Goal: Transaction & Acquisition: Obtain resource

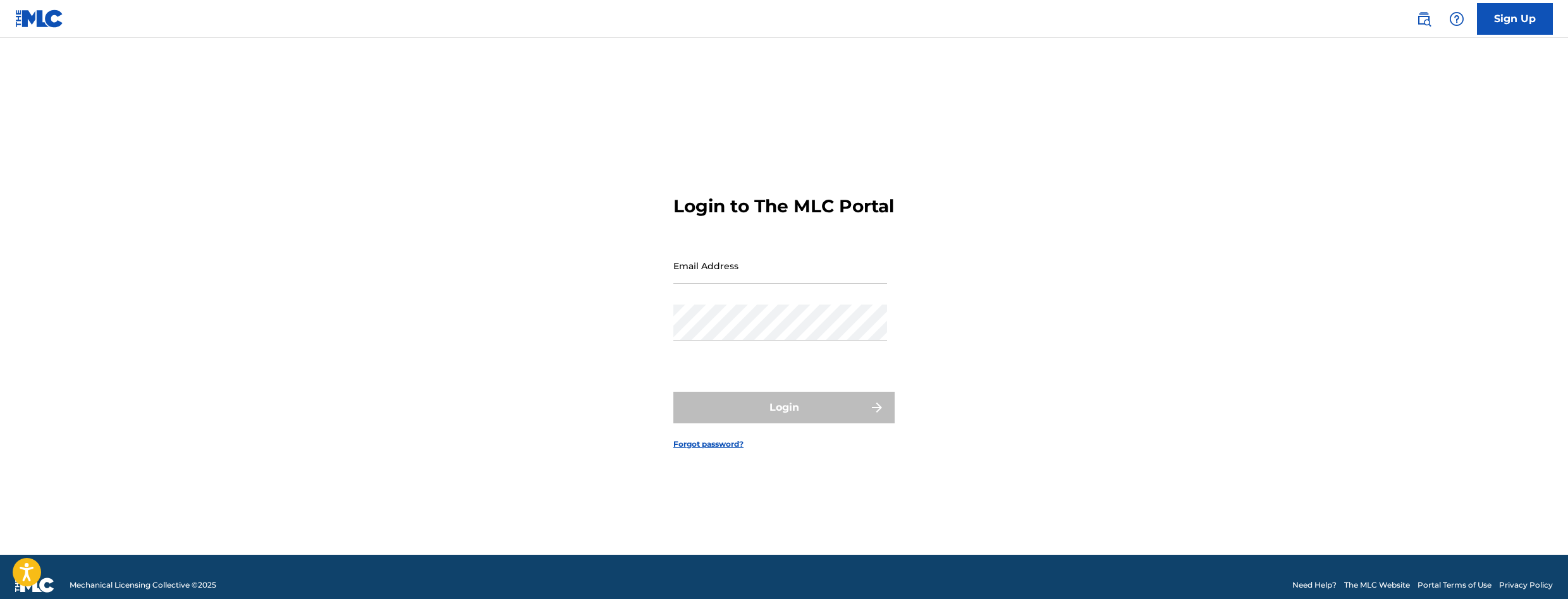
click at [737, 283] on input "Email Address" at bounding box center [780, 265] width 214 height 36
type input "[EMAIL_ADDRESS][DOMAIN_NAME]"
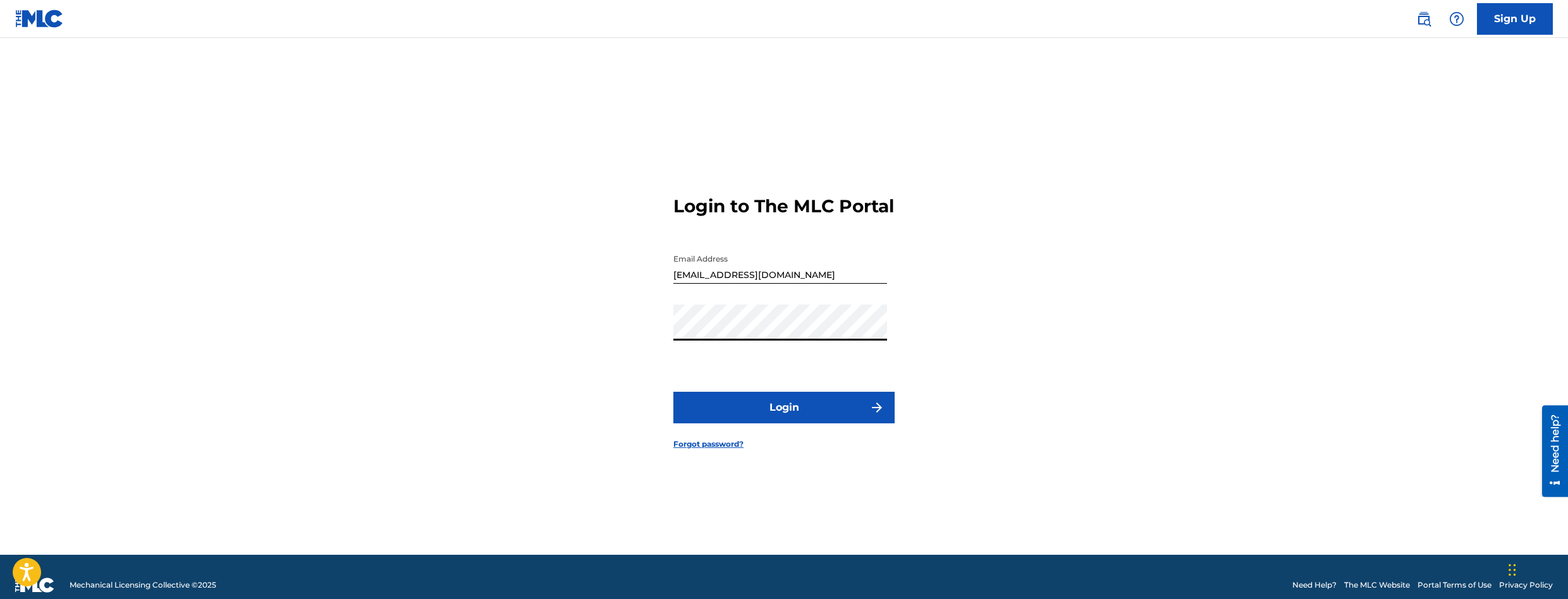
click at [673, 391] on button "Login" at bounding box center [784, 407] width 222 height 31
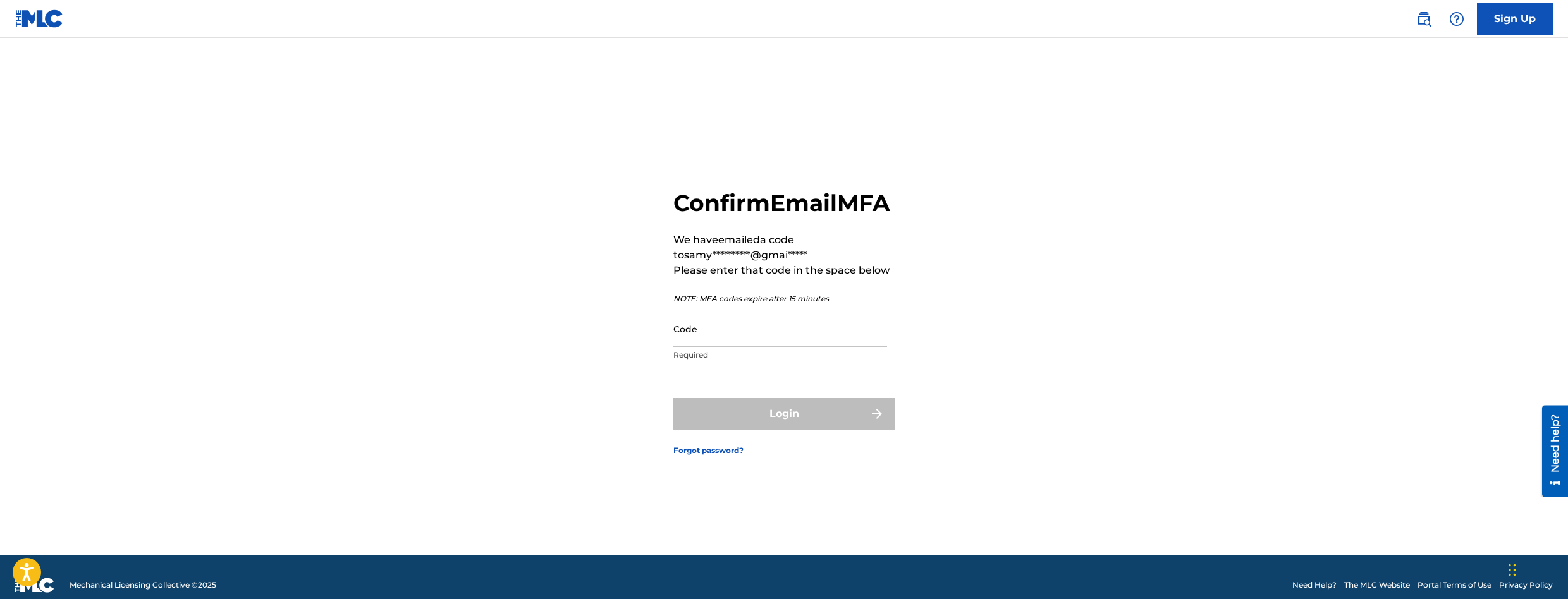
click at [709, 326] on input "Code" at bounding box center [780, 329] width 214 height 36
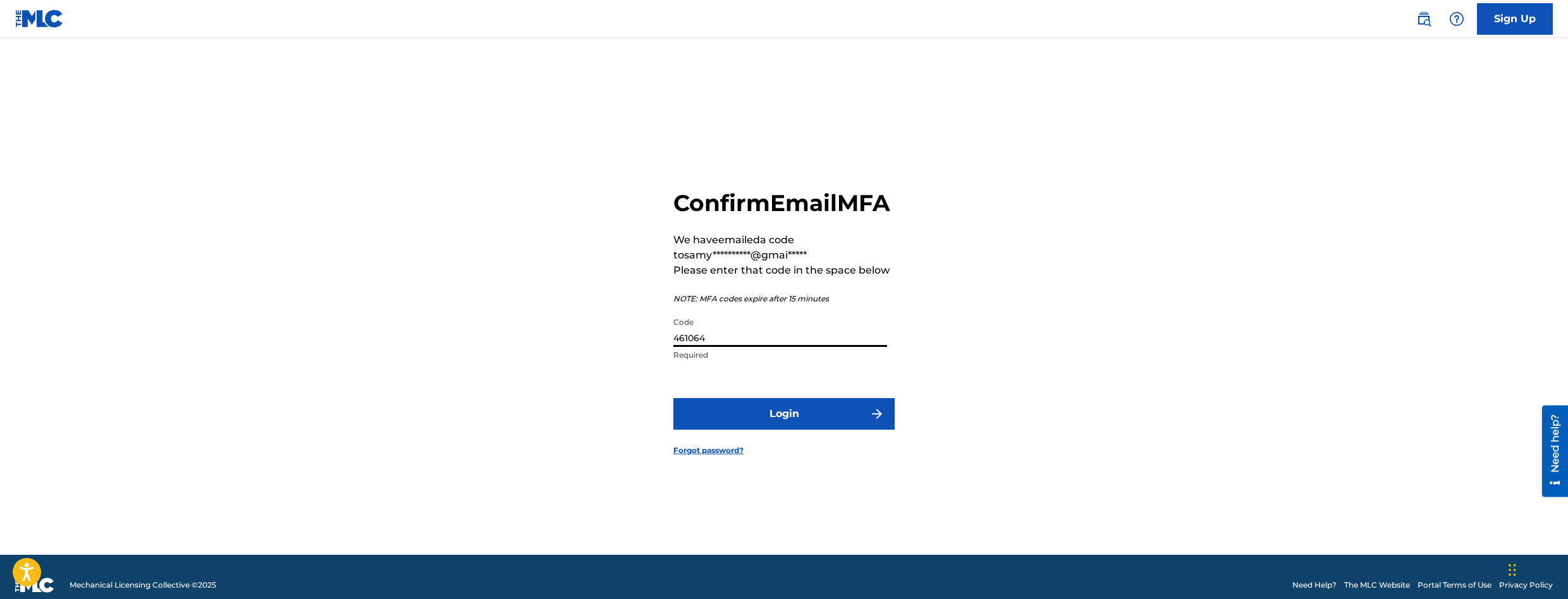
type input "461064"
click at [673, 398] on button "Login" at bounding box center [784, 414] width 222 height 31
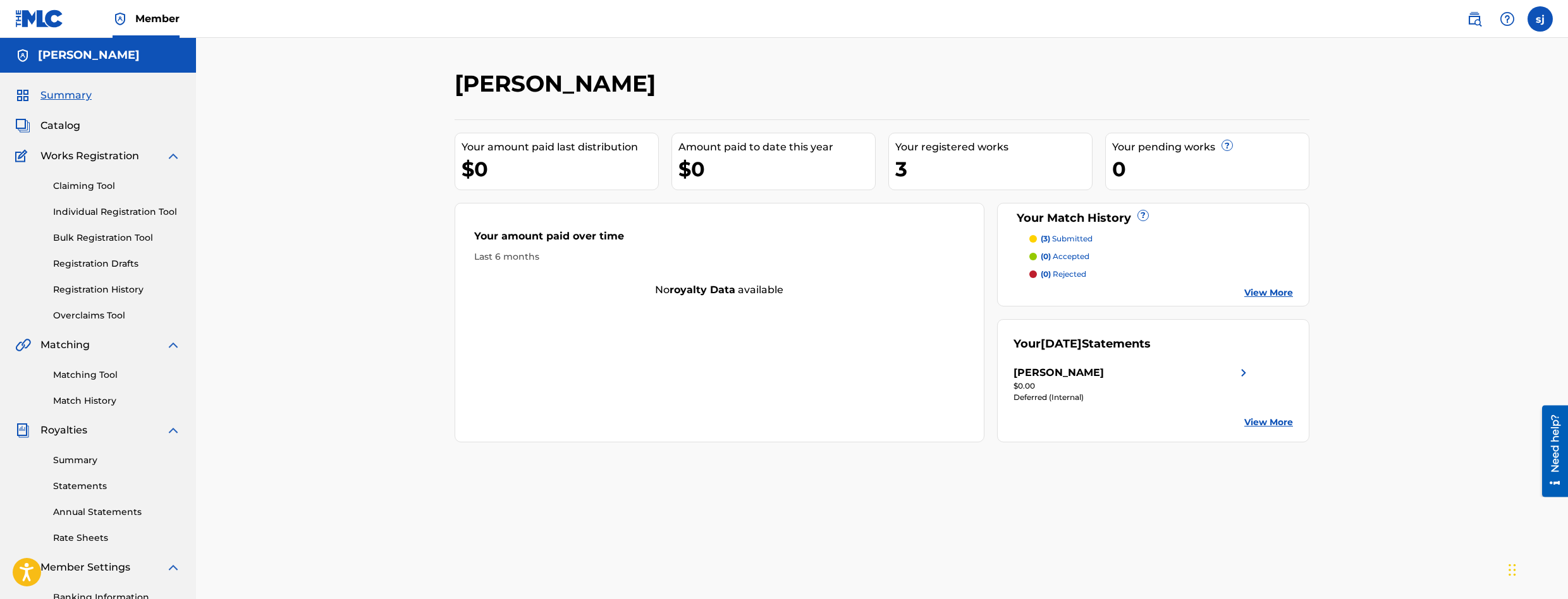
click at [1024, 388] on div "$0.00" at bounding box center [1132, 385] width 238 height 11
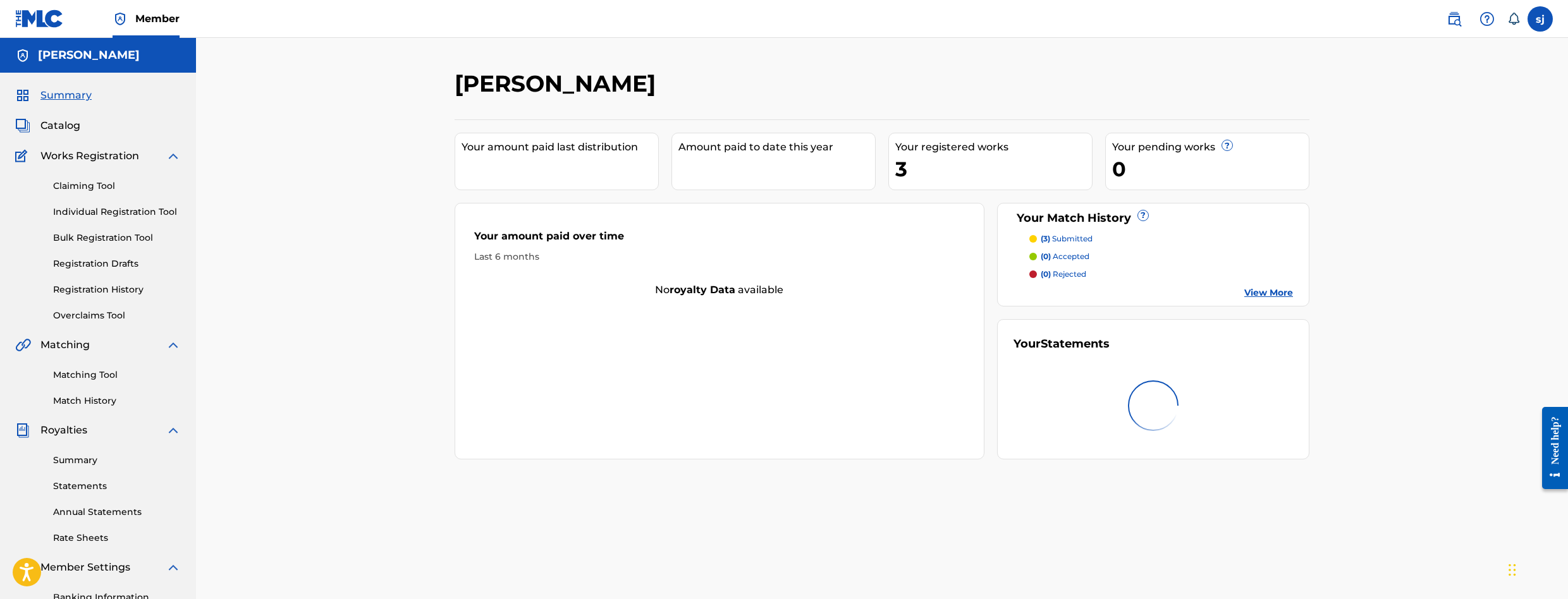
click at [61, 488] on link "Statements" at bounding box center [117, 486] width 127 height 13
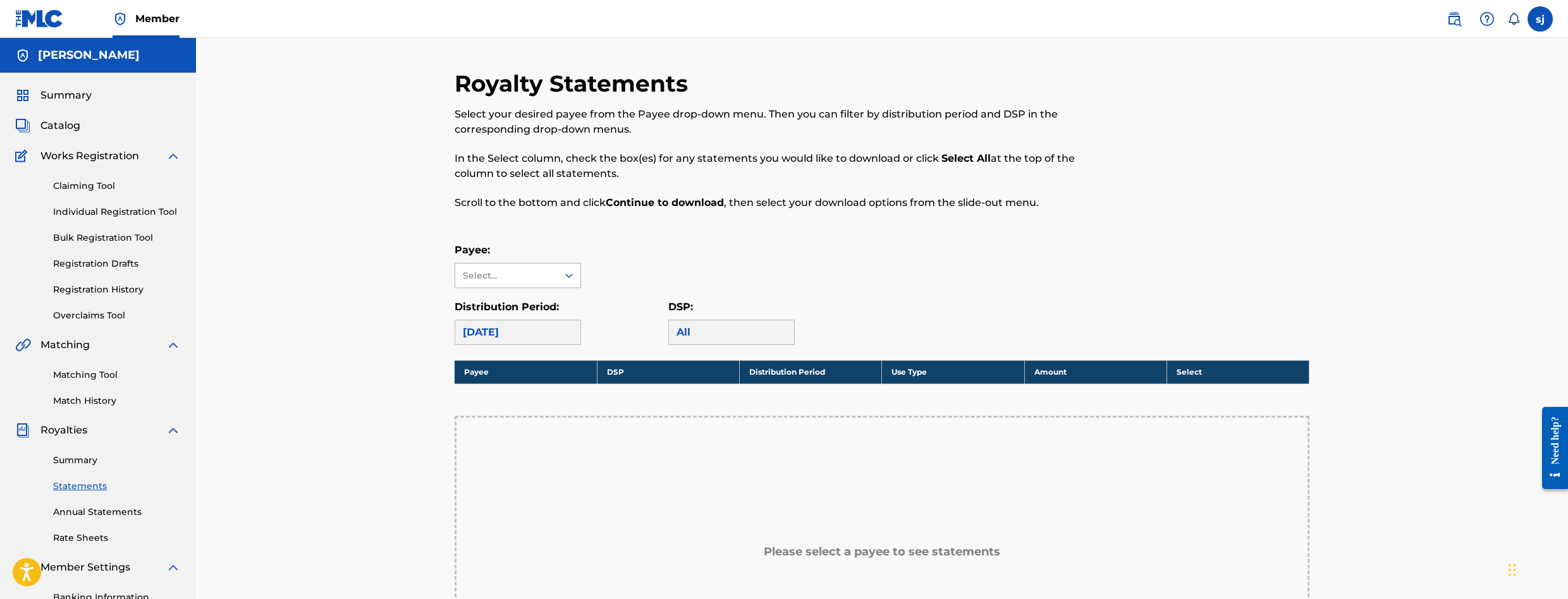
click at [486, 276] on div "Select..." at bounding box center [506, 276] width 86 height 13
click at [490, 303] on div "[PERSON_NAME]" at bounding box center [518, 304] width 126 height 31
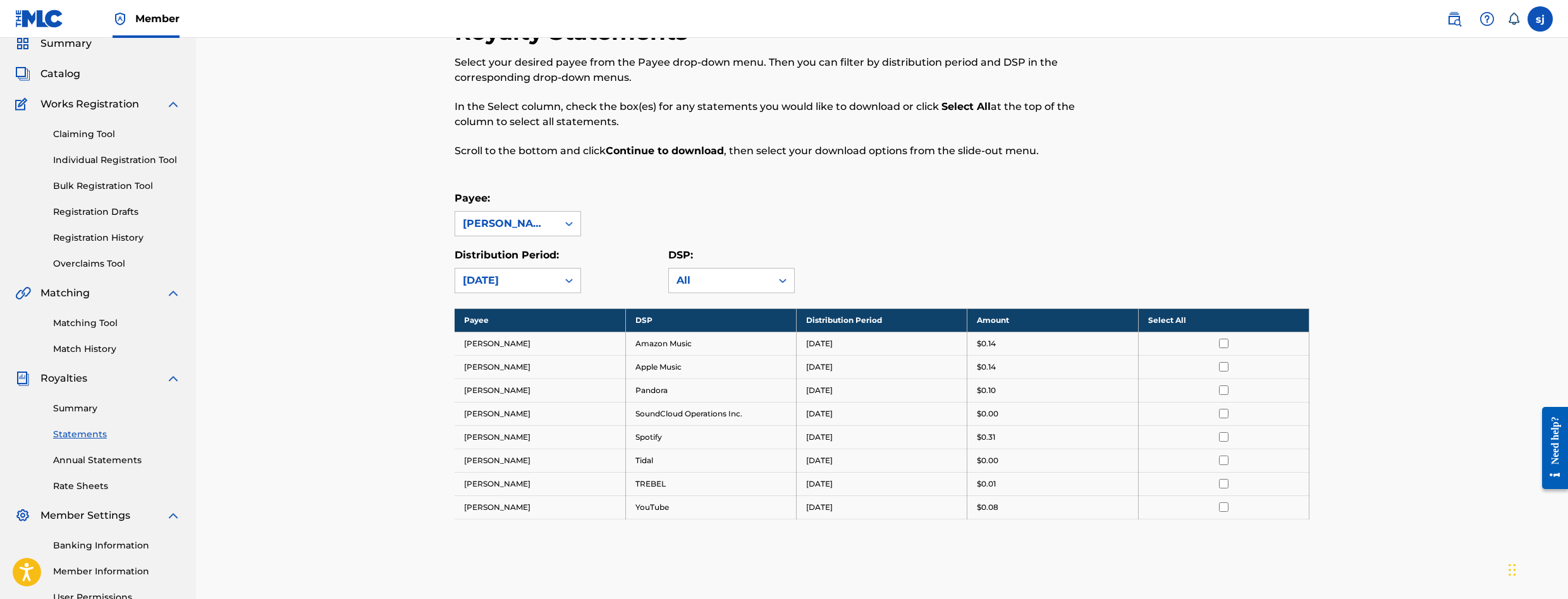
scroll to position [126, 0]
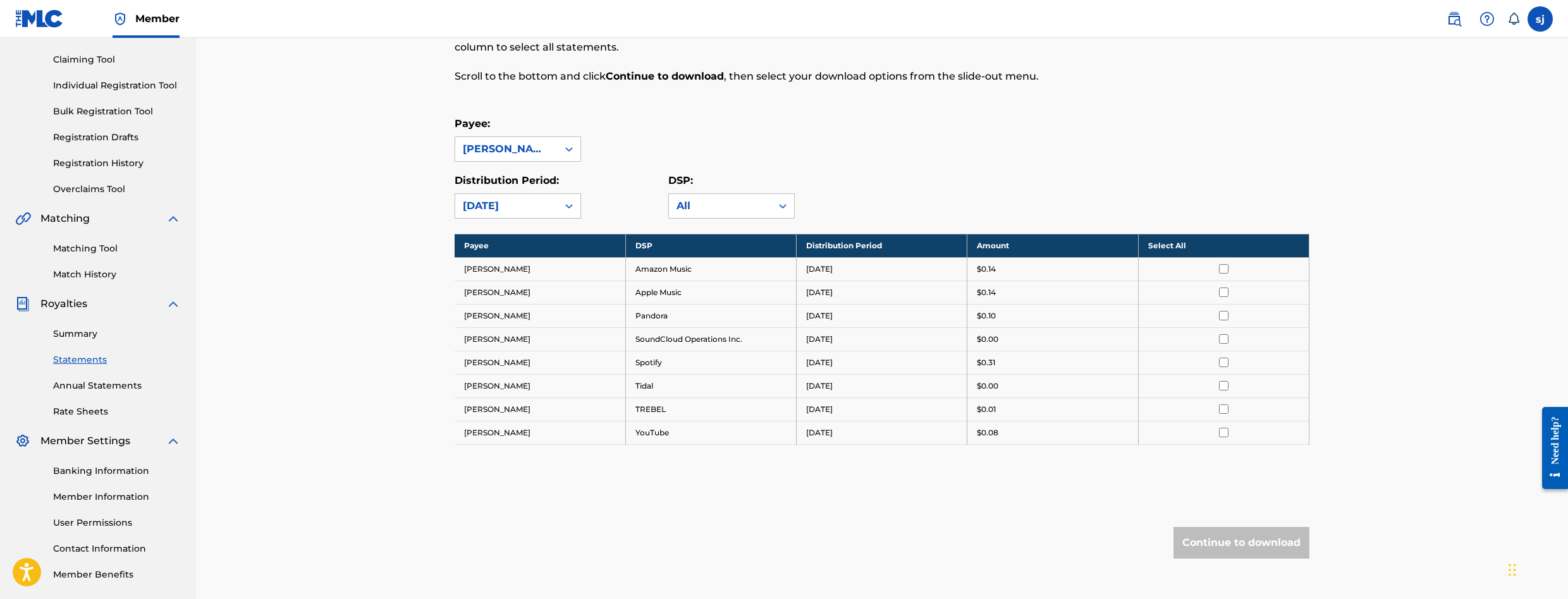
click at [1225, 360] on input "checkbox" at bounding box center [1223, 362] width 10 height 10
click at [1205, 534] on button "Continue to download" at bounding box center [1241, 543] width 136 height 31
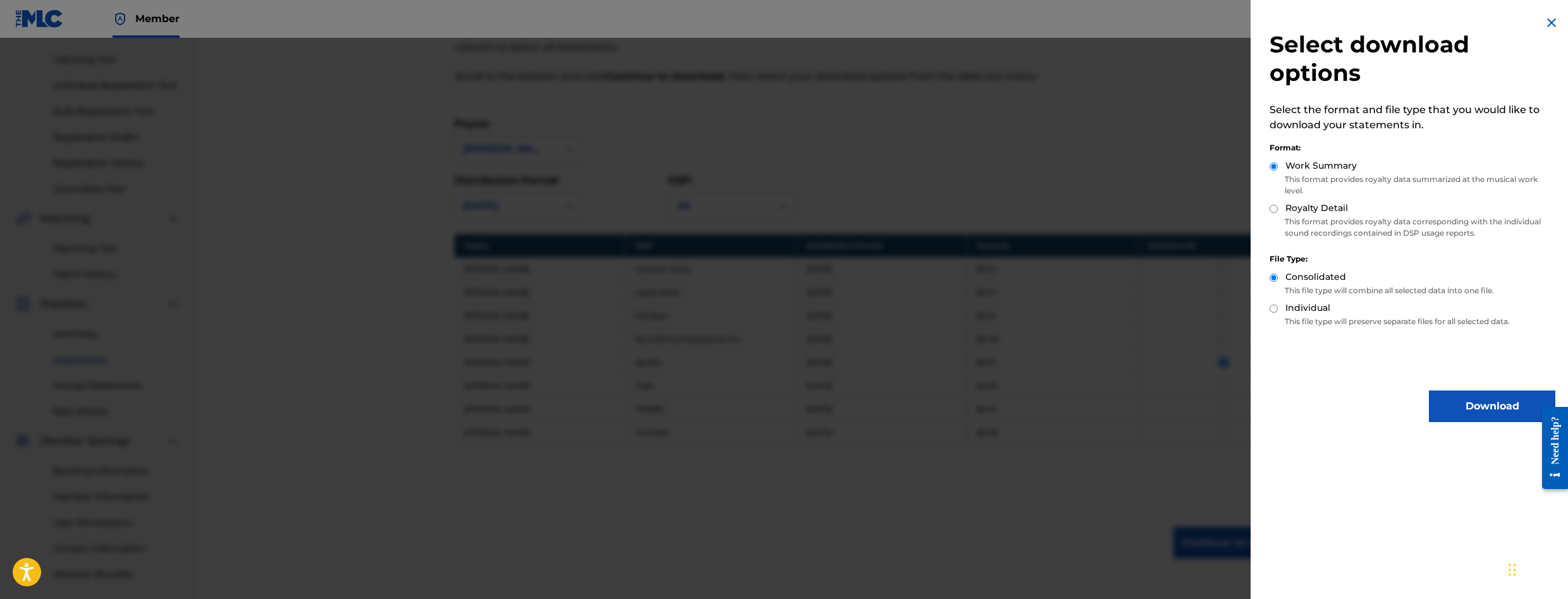
click at [1453, 412] on button "Download" at bounding box center [1491, 406] width 126 height 31
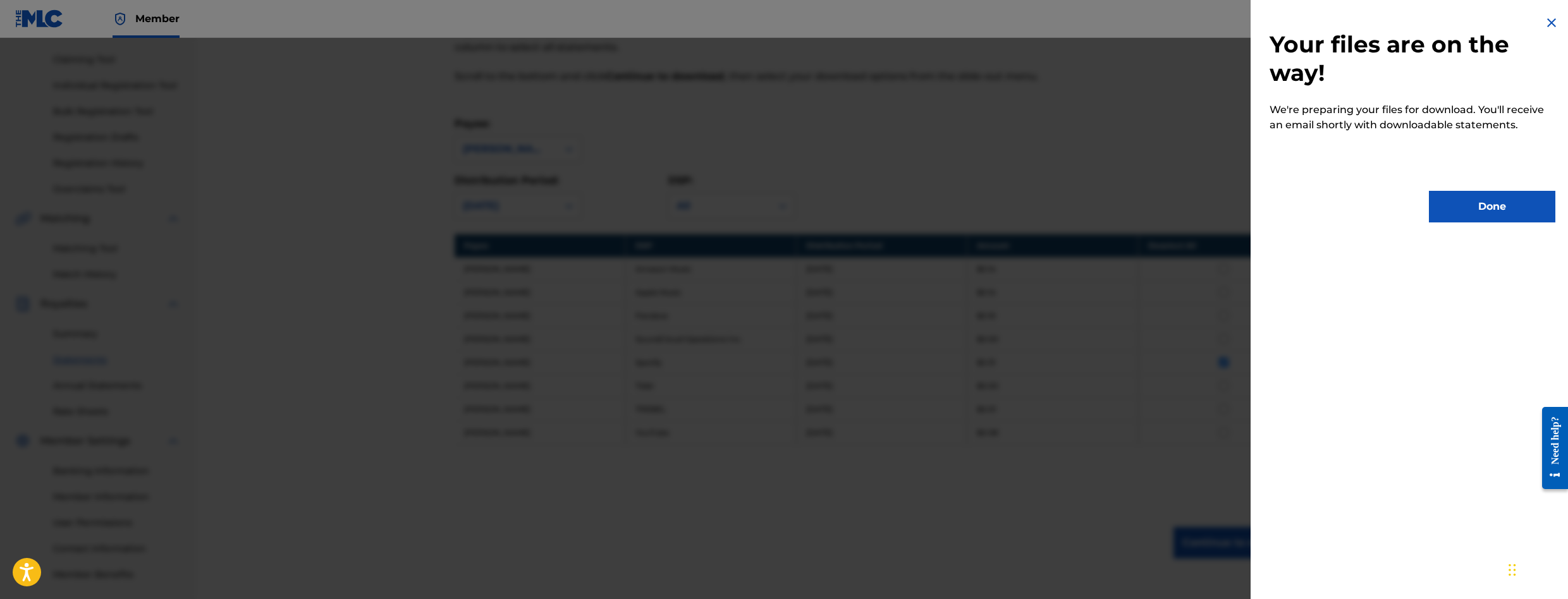
click at [1469, 211] on button "Done" at bounding box center [1491, 207] width 126 height 31
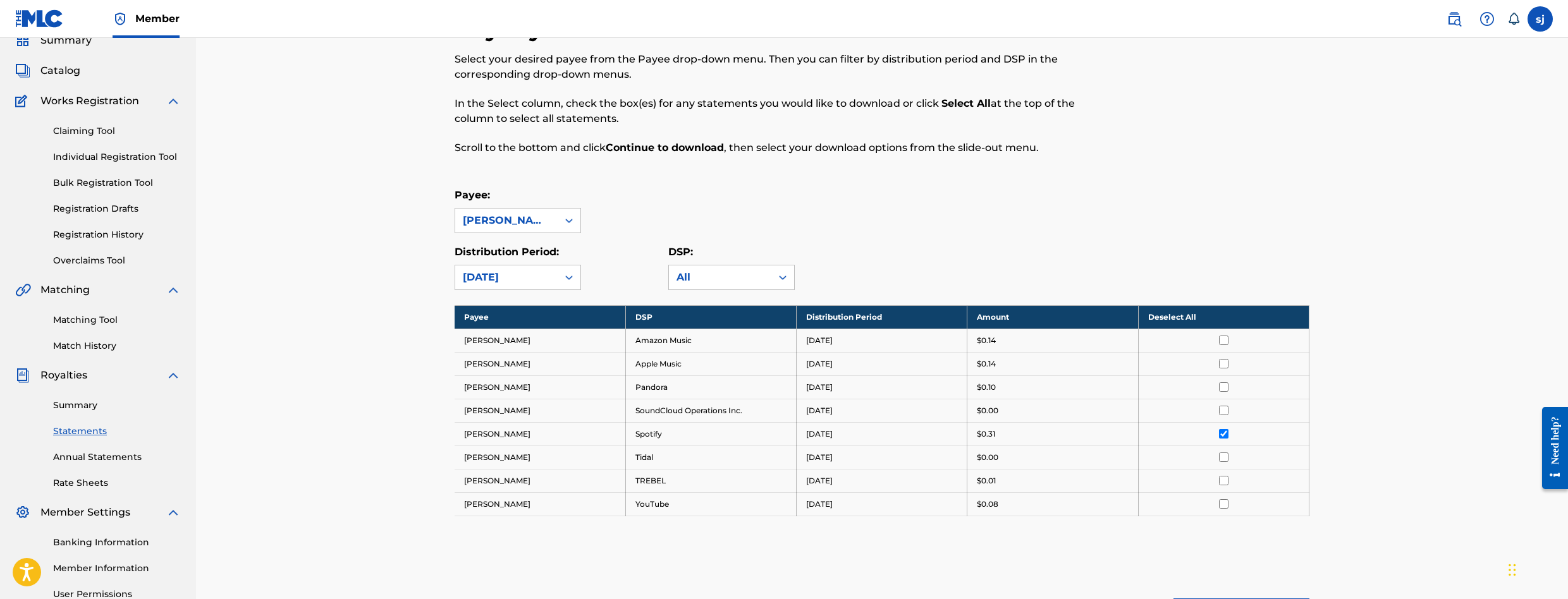
scroll to position [0, 0]
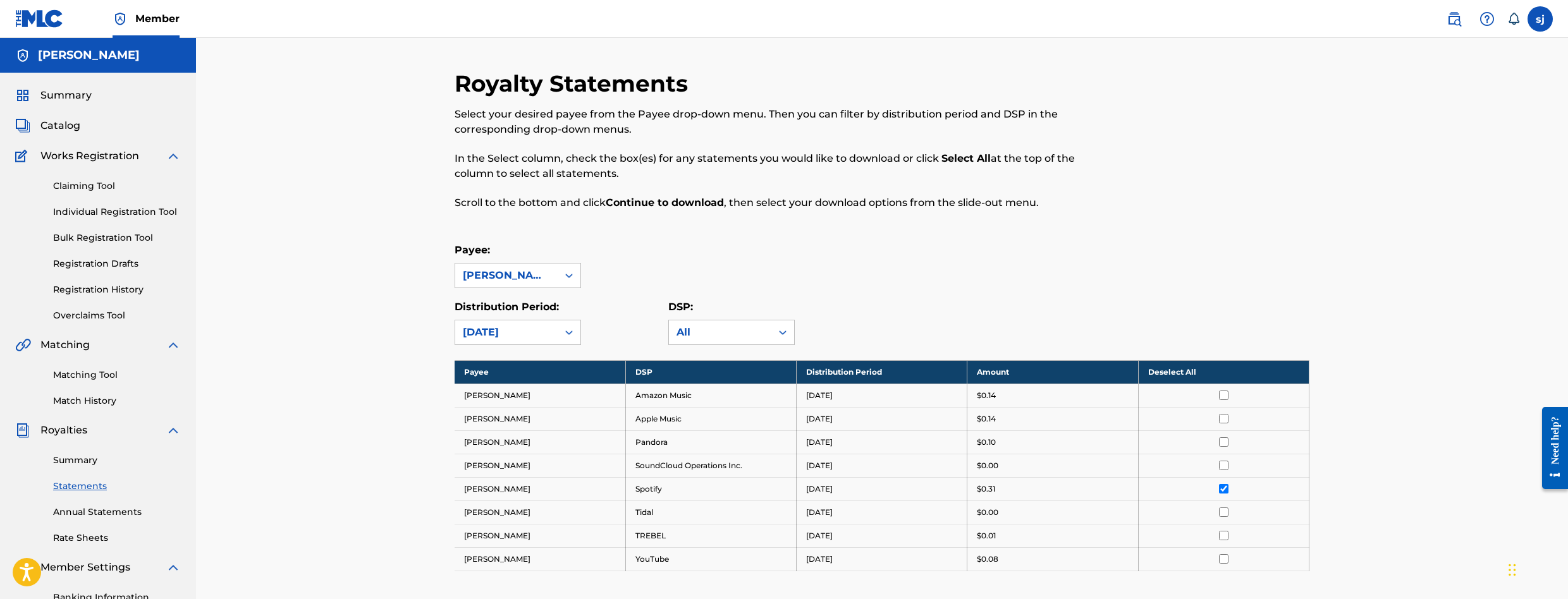
click at [72, 130] on span "Catalog" at bounding box center [60, 126] width 40 height 15
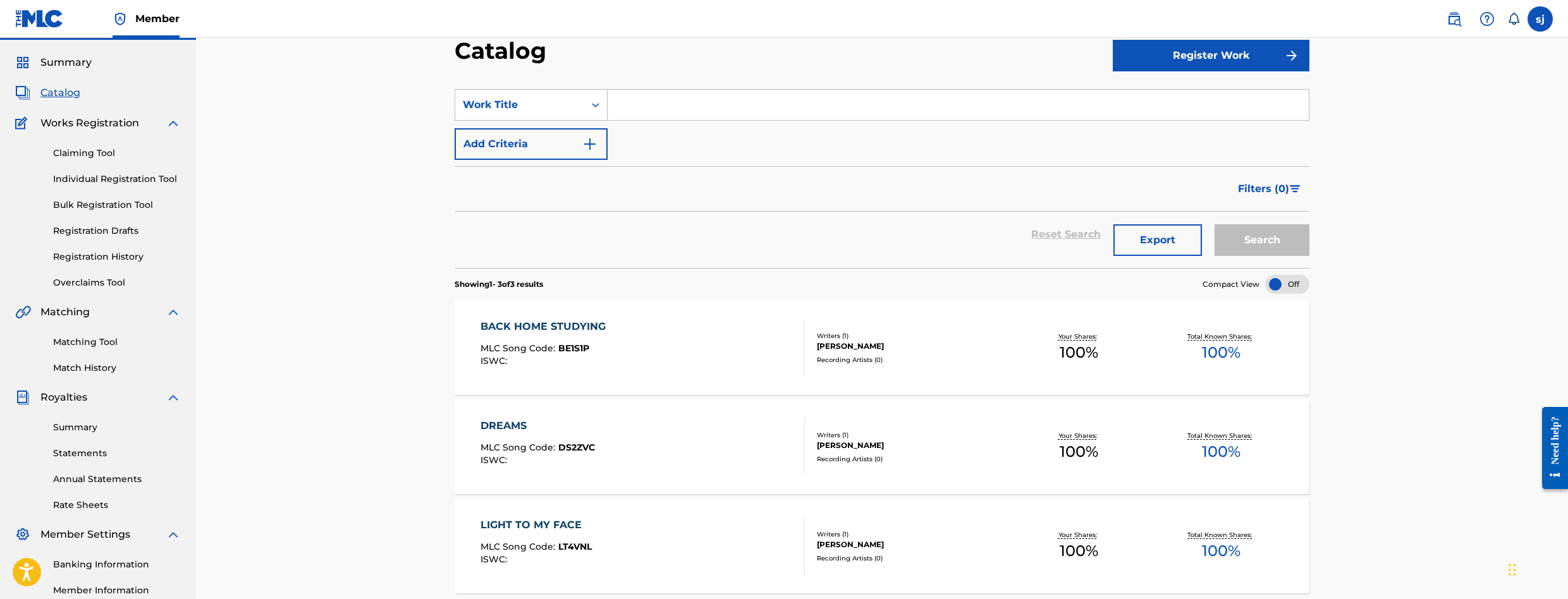
scroll to position [63, 0]
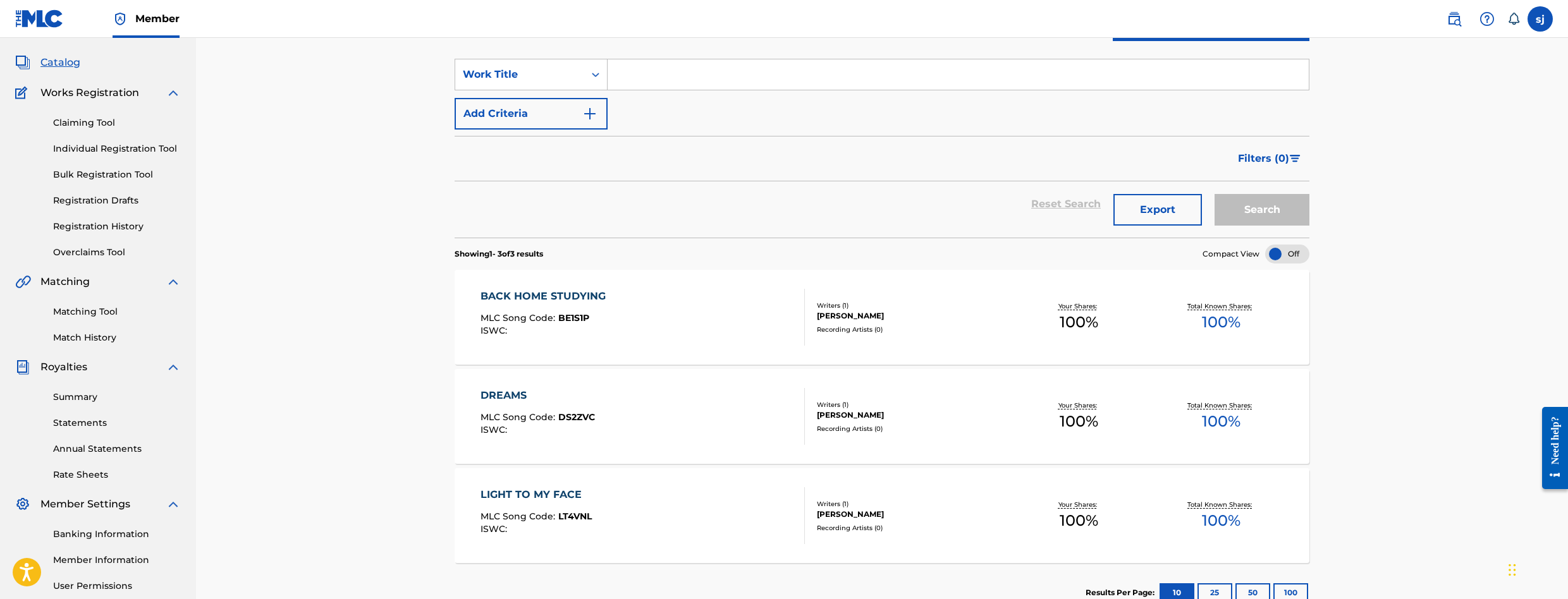
click at [553, 339] on div "BACK HOME STUDYING MLC Song Code : BE1S1P ISWC :" at bounding box center [546, 317] width 132 height 57
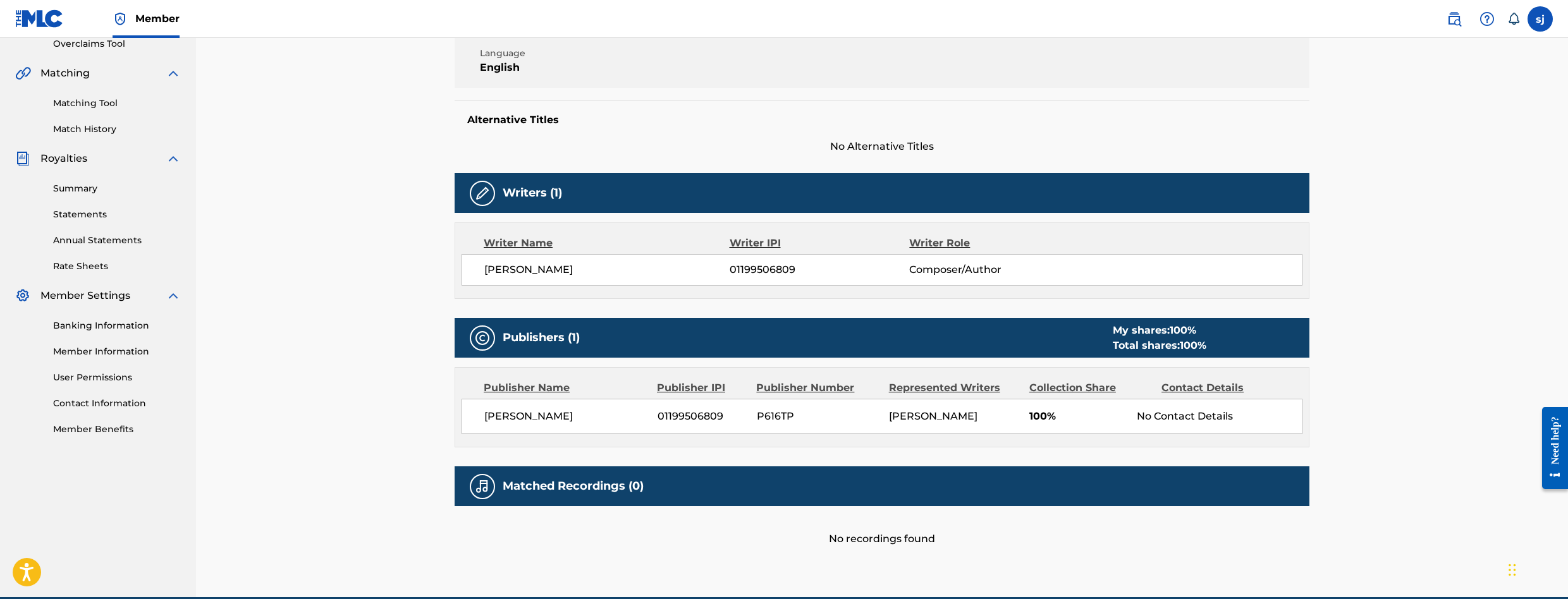
scroll to position [204, 0]
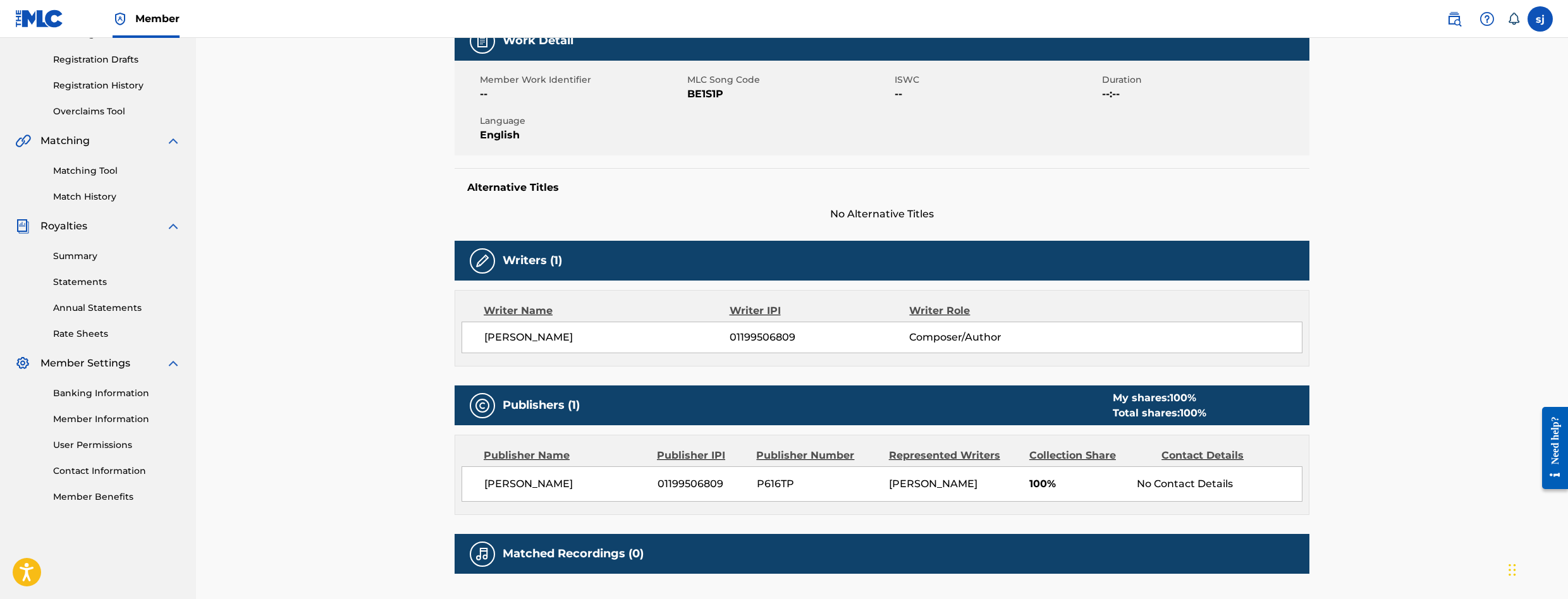
click at [85, 171] on link "Matching Tool" at bounding box center [117, 170] width 127 height 13
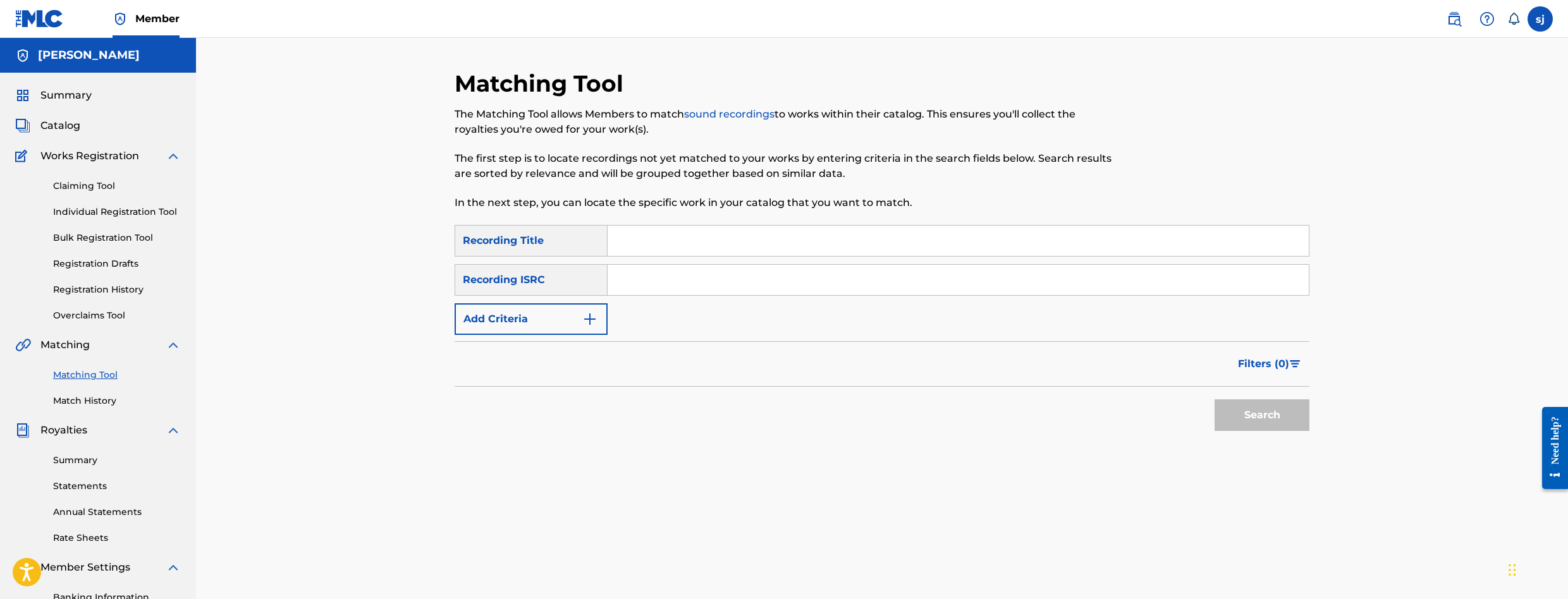
click at [67, 127] on span "Catalog" at bounding box center [60, 126] width 40 height 15
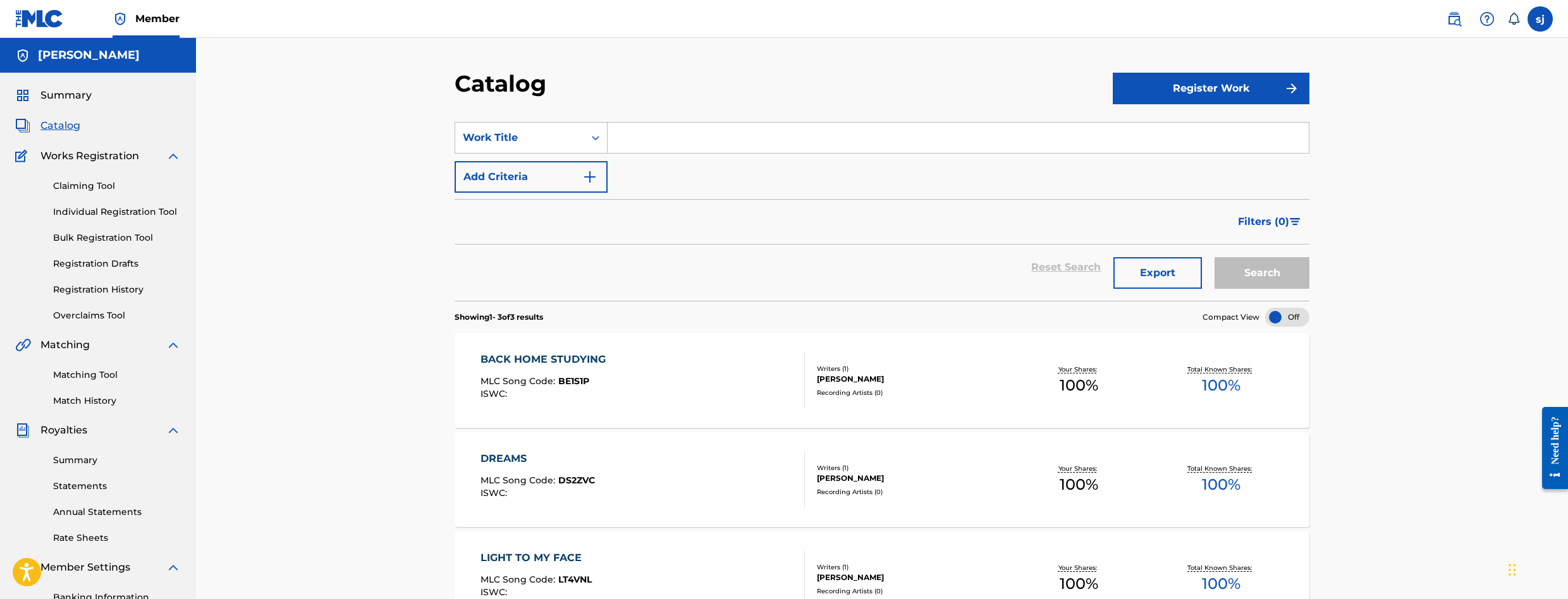
click at [79, 284] on link "Registration History" at bounding box center [117, 289] width 127 height 13
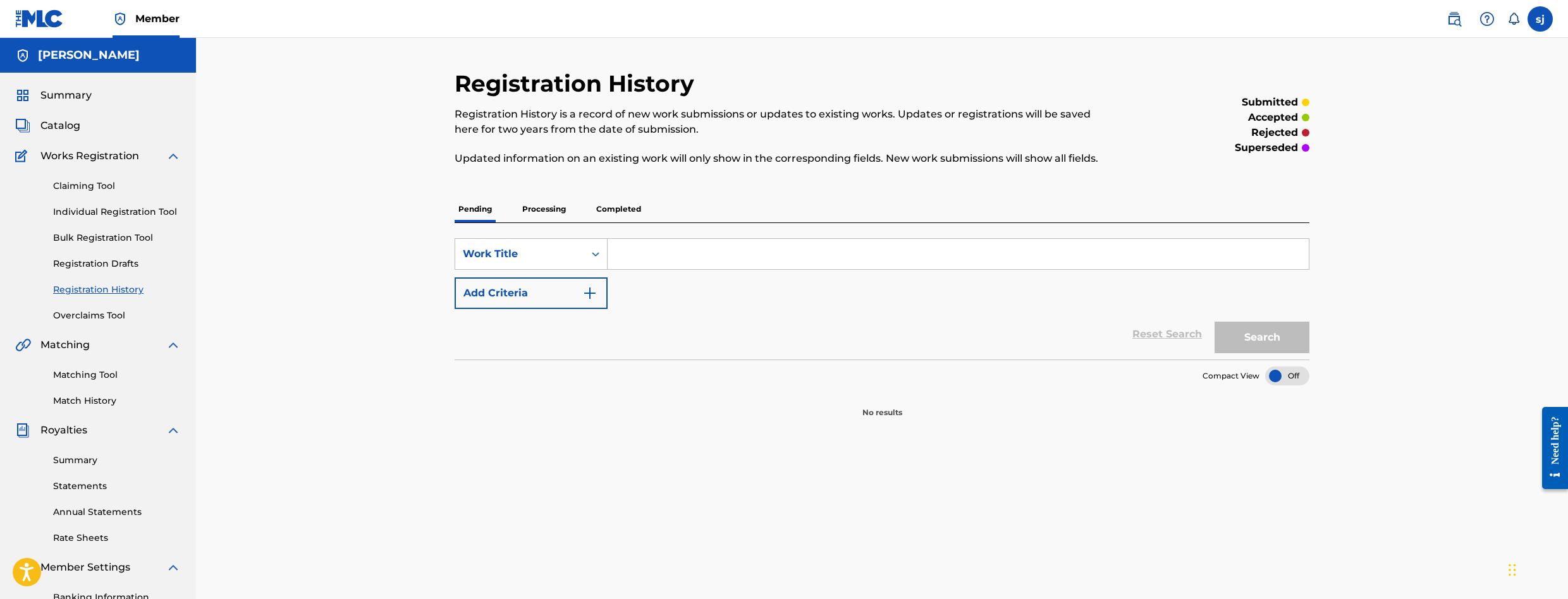
click at [603, 221] on p "Completed" at bounding box center [618, 209] width 52 height 26
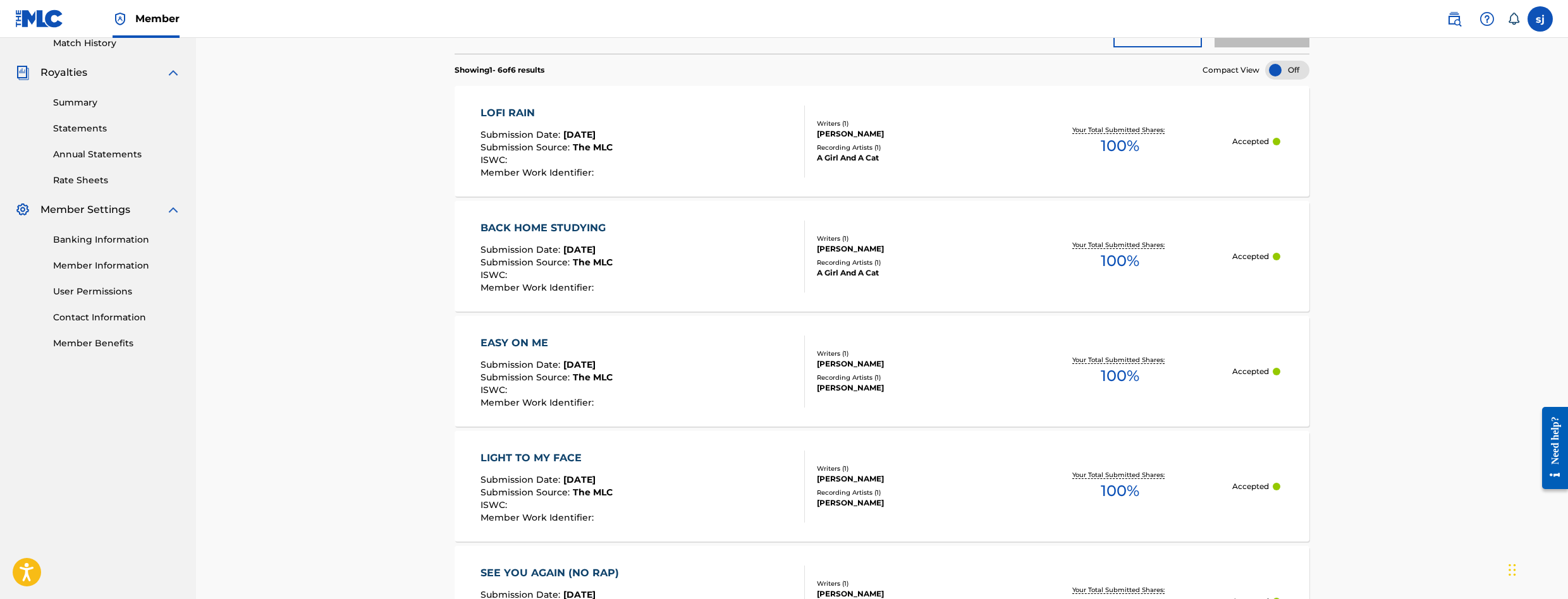
scroll to position [379, 0]
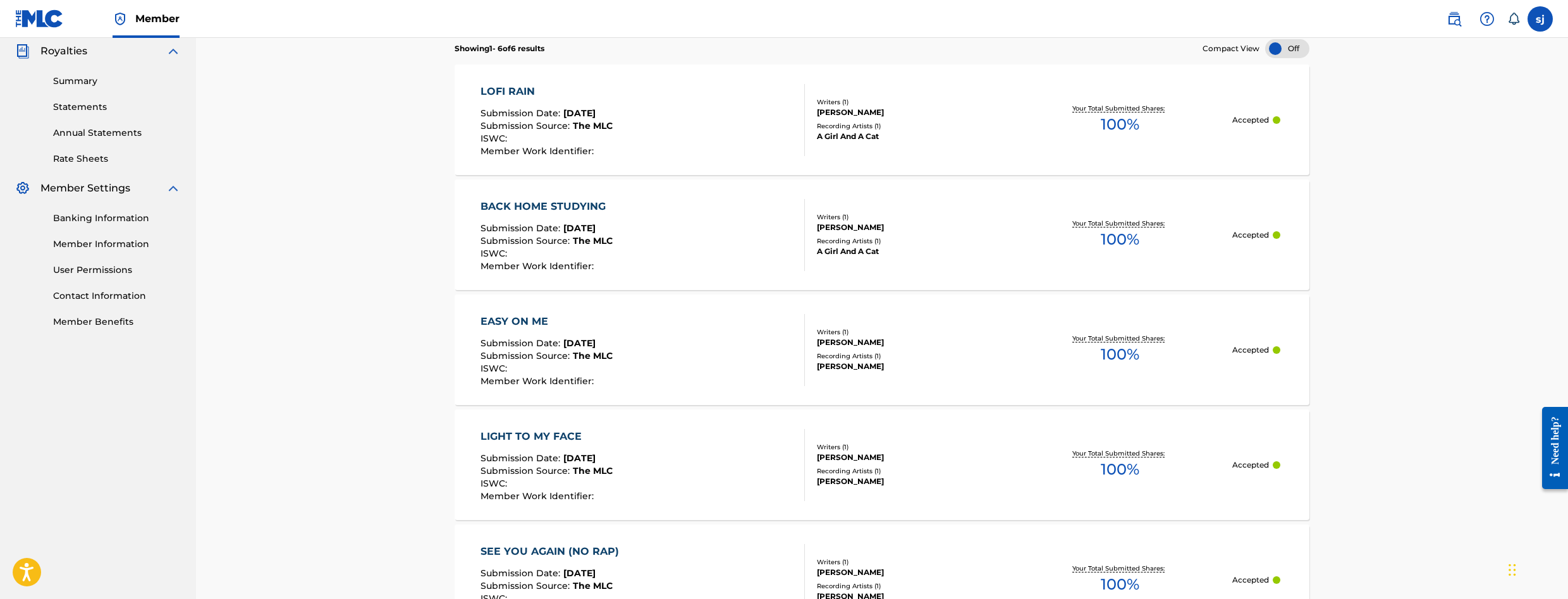
click at [566, 456] on span "[DATE]" at bounding box center [579, 458] width 32 height 11
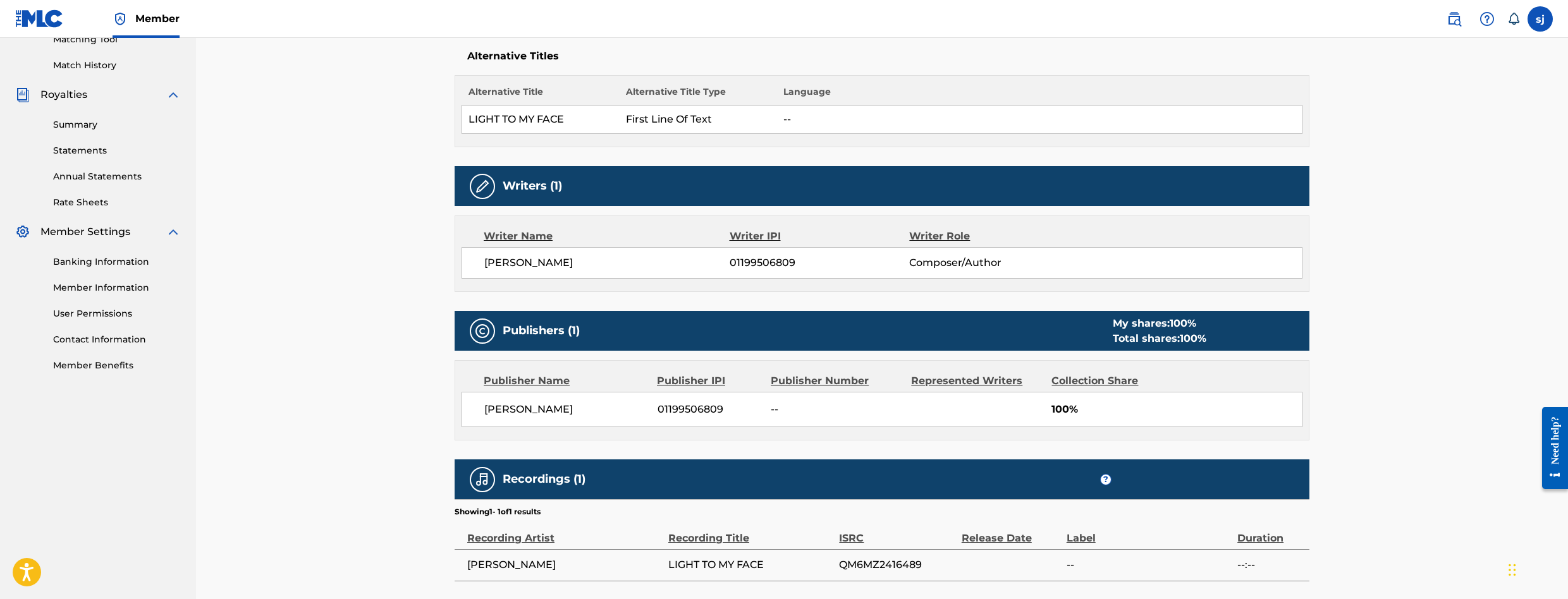
scroll to position [429, 0]
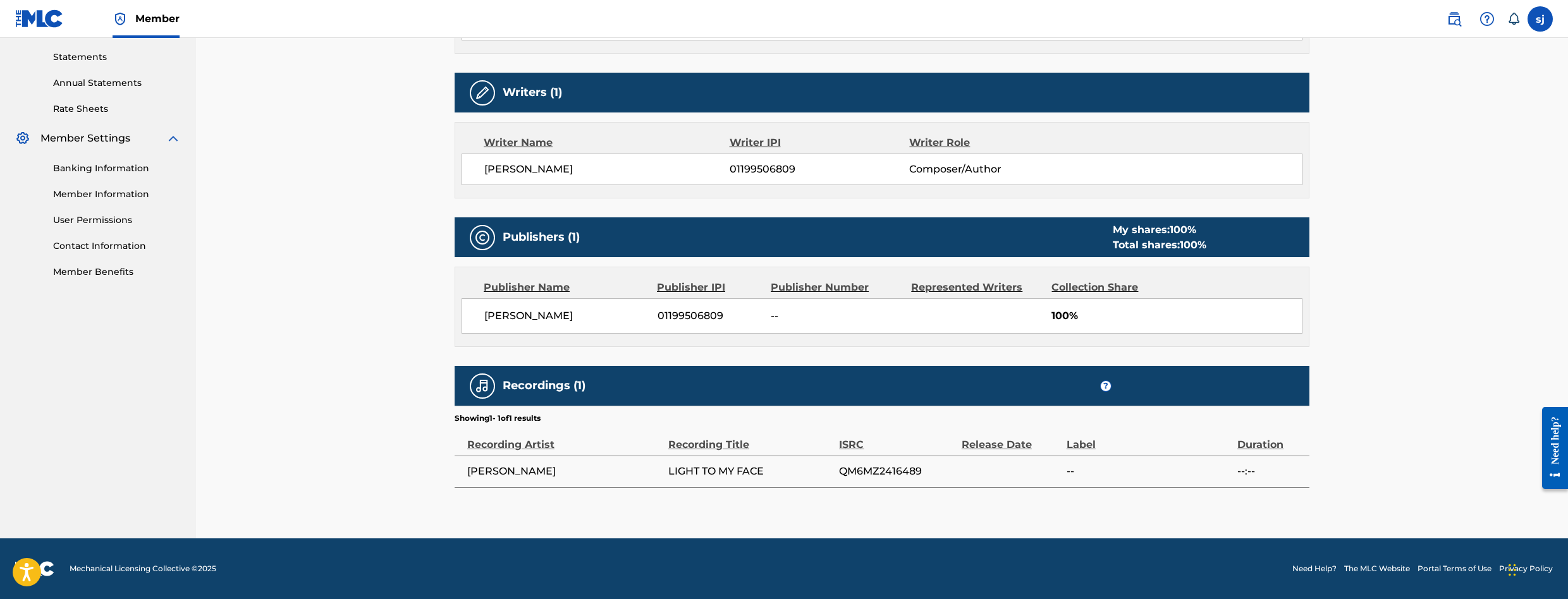
click at [856, 476] on span "QM6MZ2416489" at bounding box center [896, 471] width 116 height 15
copy span "QM6MZ2416489"
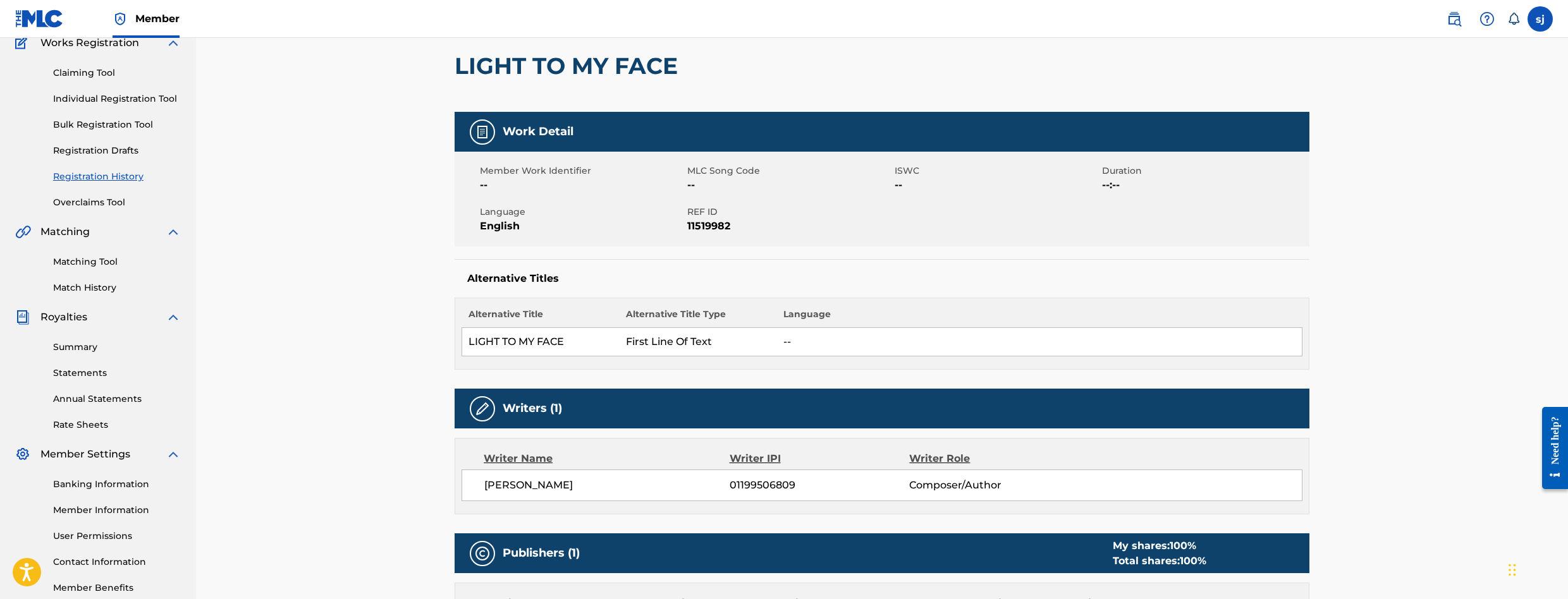
scroll to position [0, 0]
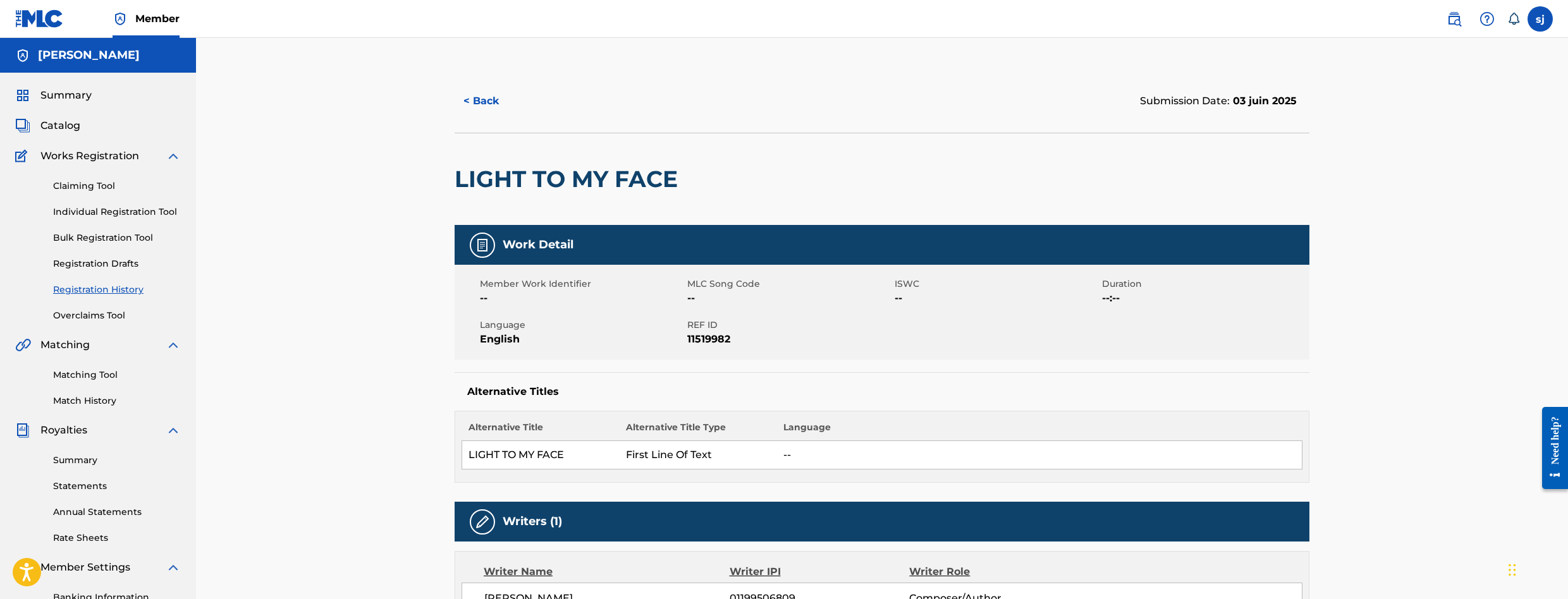
click at [92, 376] on link "Matching Tool" at bounding box center [117, 375] width 127 height 13
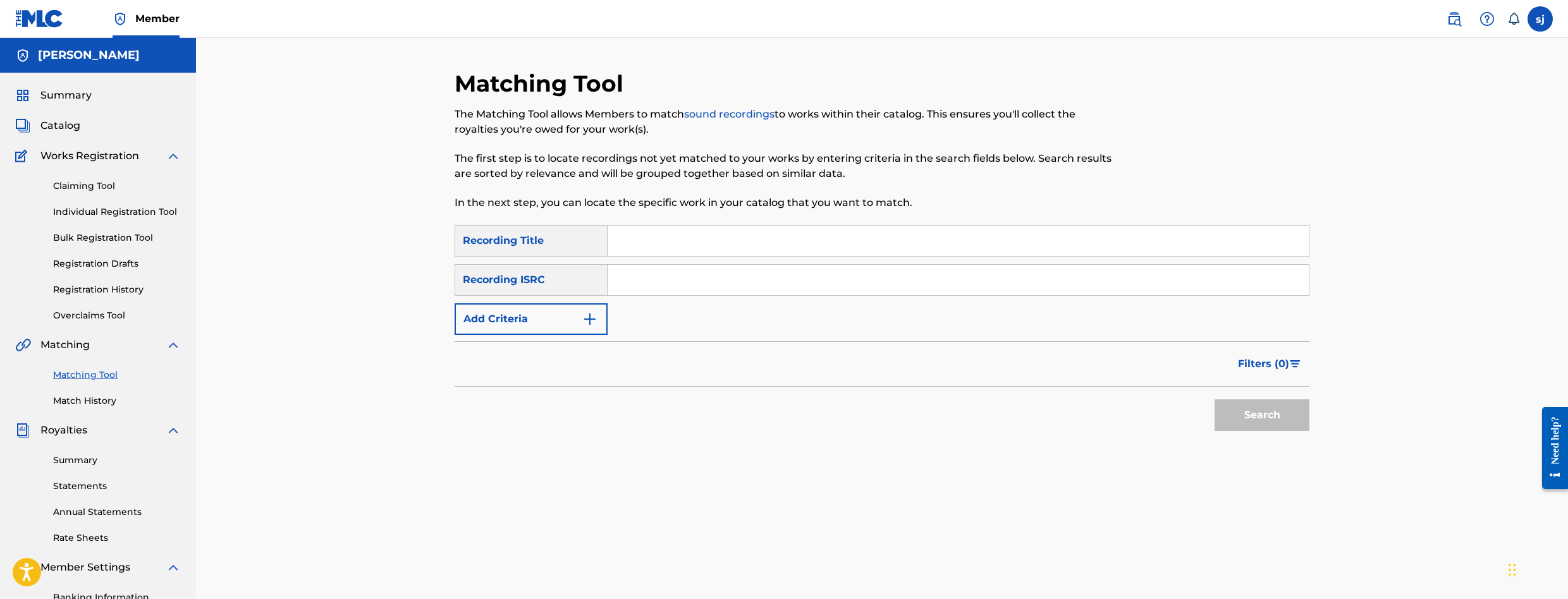
click at [676, 275] on input "Search Form" at bounding box center [958, 280] width 701 height 31
paste input "QM6MZ2416489"
type input "QM6MZ2416489"
click at [1214, 399] on button "Search" at bounding box center [1261, 415] width 95 height 31
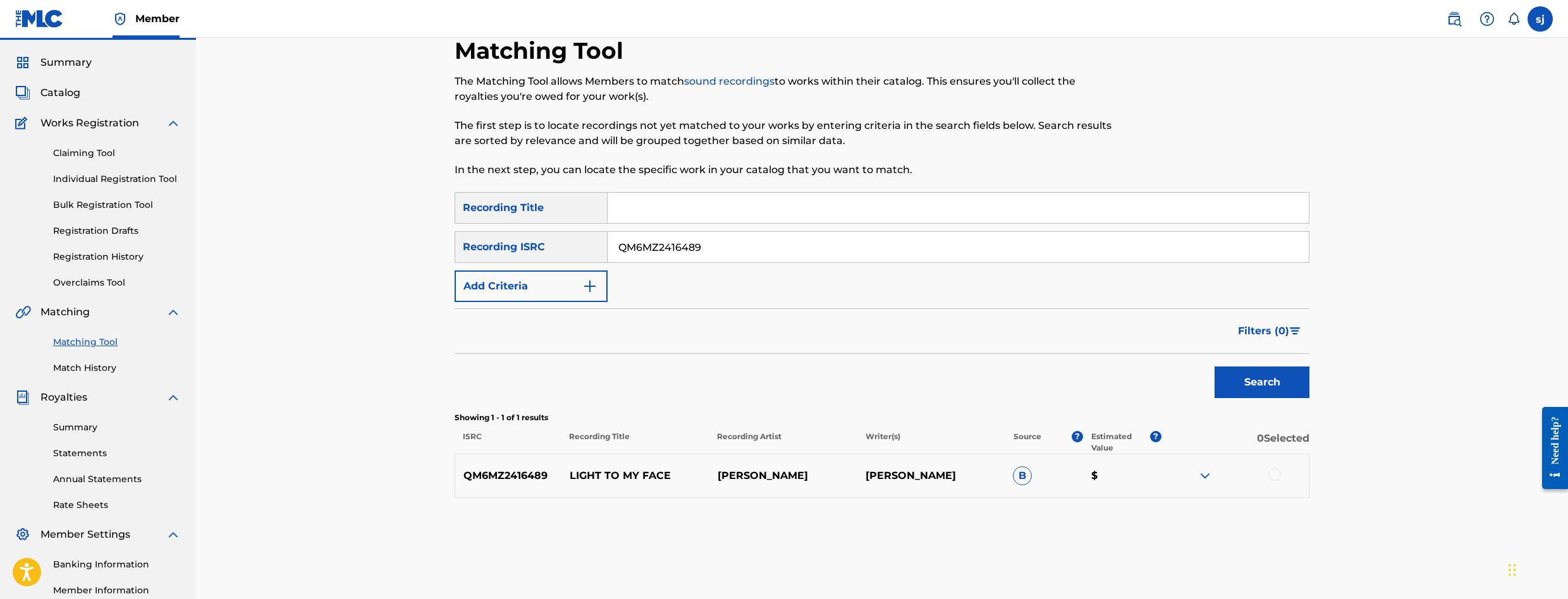
scroll to position [63, 0]
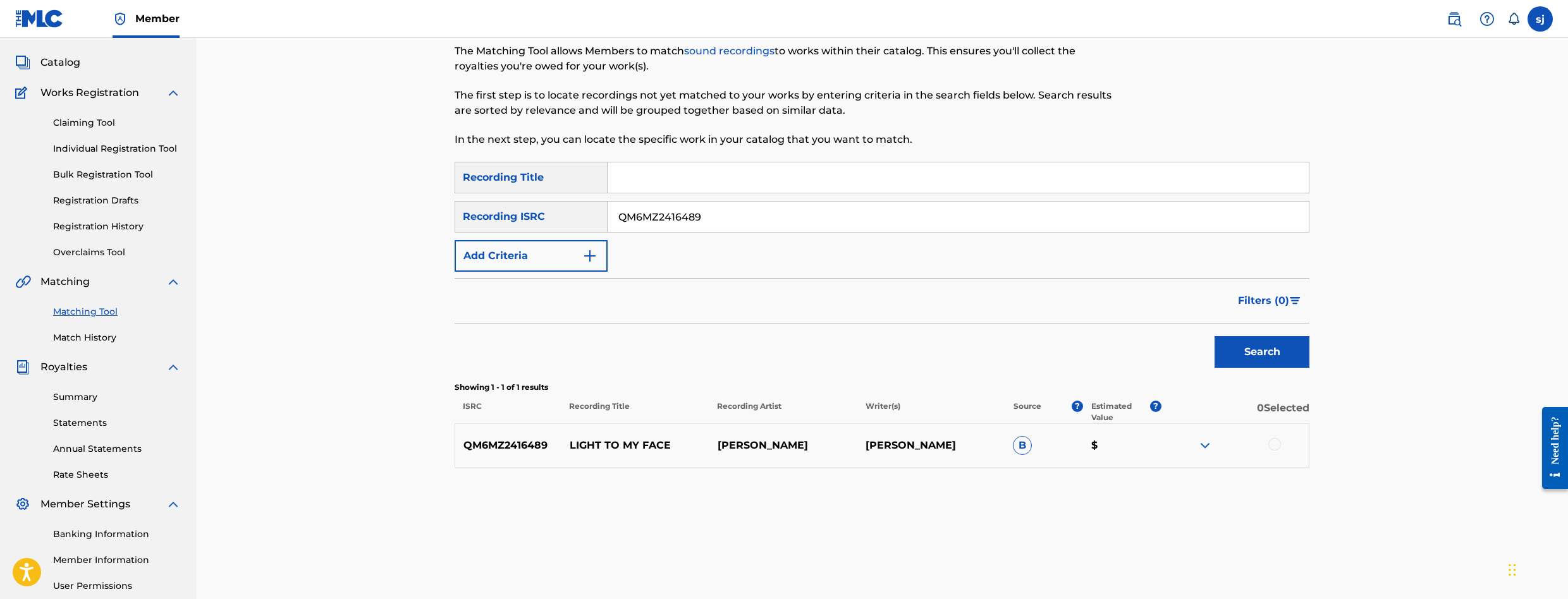
click at [1203, 445] on img at bounding box center [1204, 445] width 15 height 15
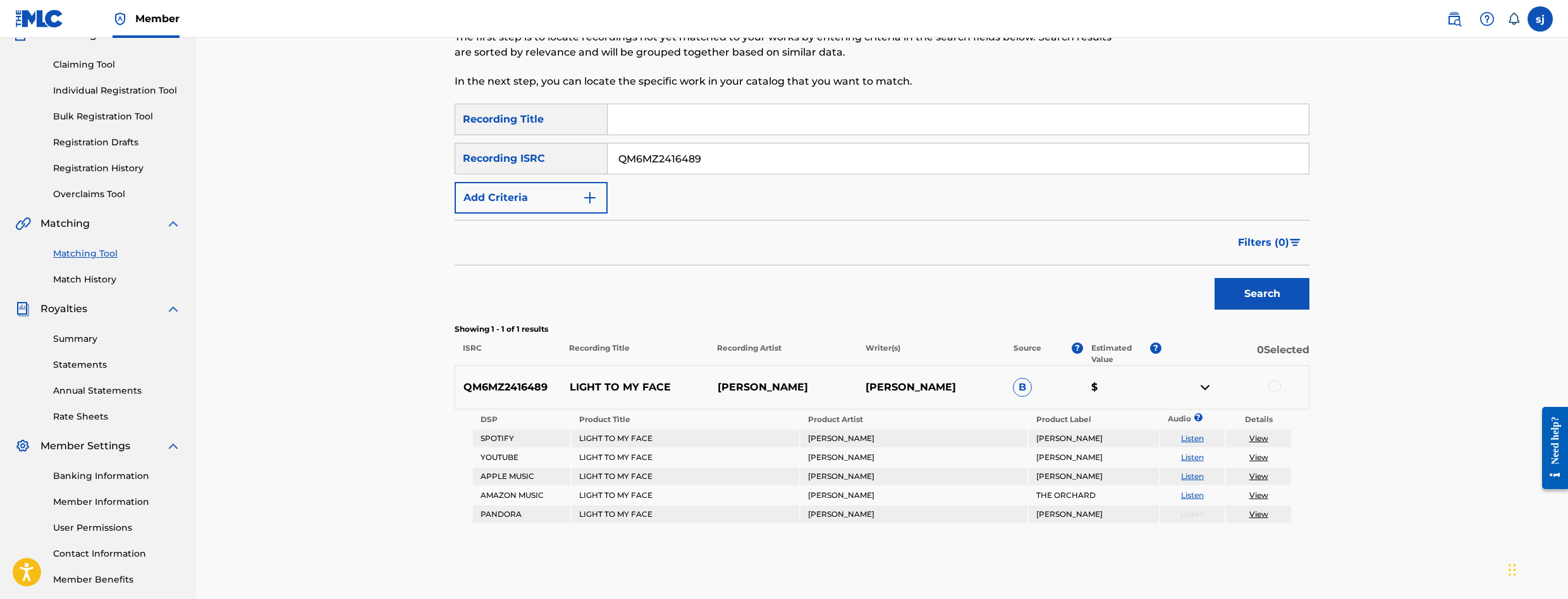
scroll to position [58, 0]
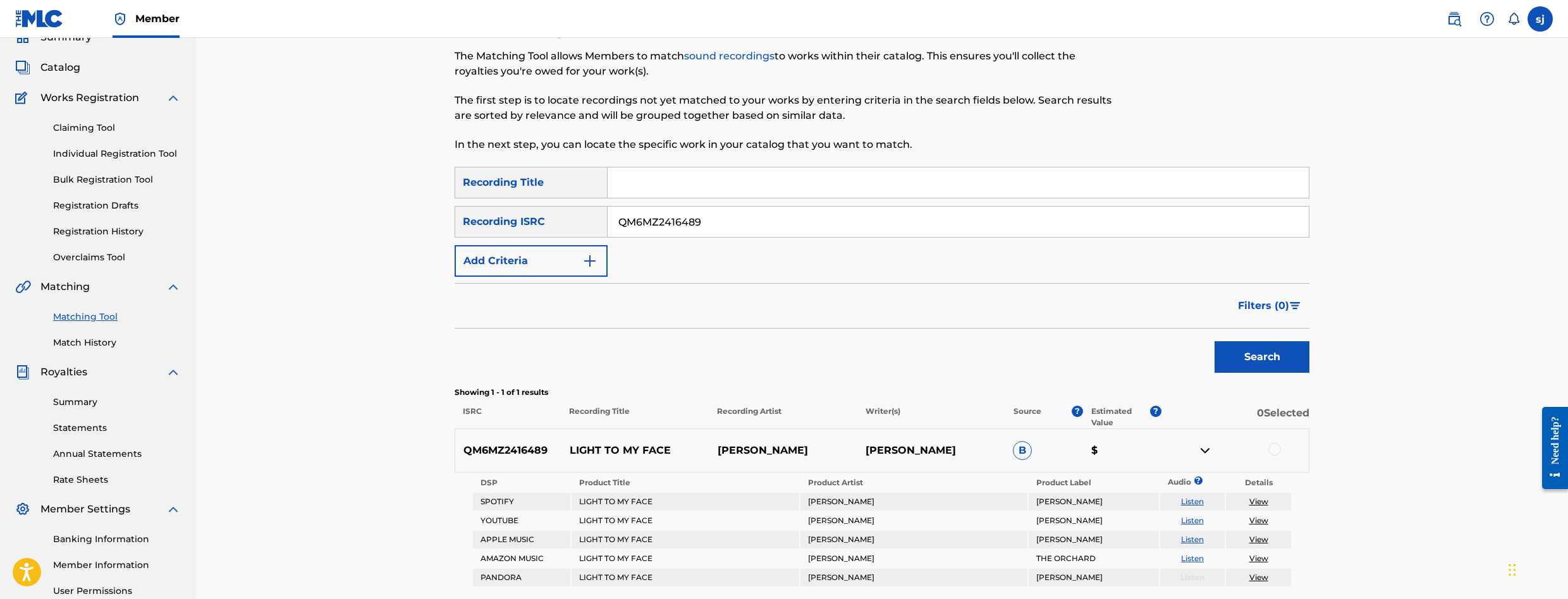
click at [1017, 452] on span "B" at bounding box center [1022, 451] width 19 height 19
drag, startPoint x: 782, startPoint y: 225, endPoint x: 539, endPoint y: 231, distance: 243.1
click at [539, 231] on div "SearchWithCriteriabd01fa56-d530-4e43-8928-8a55841ebcdb Recording ISRC QM6MZ2416…" at bounding box center [882, 221] width 855 height 31
click at [610, 268] on div "SearchWithCriteria7b4ffa16-a8c3-48ca-8151-0911687000ce Recording Title SearchWi…" at bounding box center [882, 221] width 855 height 110
click at [601, 266] on button "Add Criteria" at bounding box center [530, 261] width 153 height 31
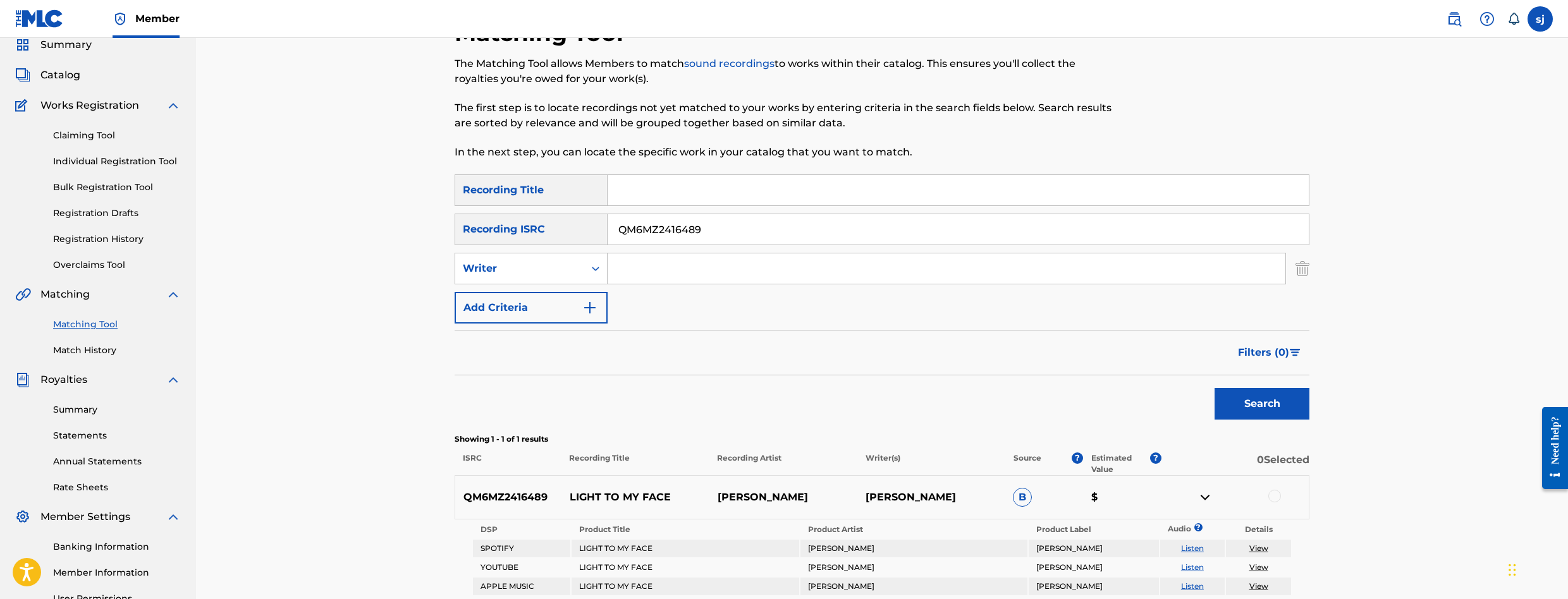
scroll to position [20, 0]
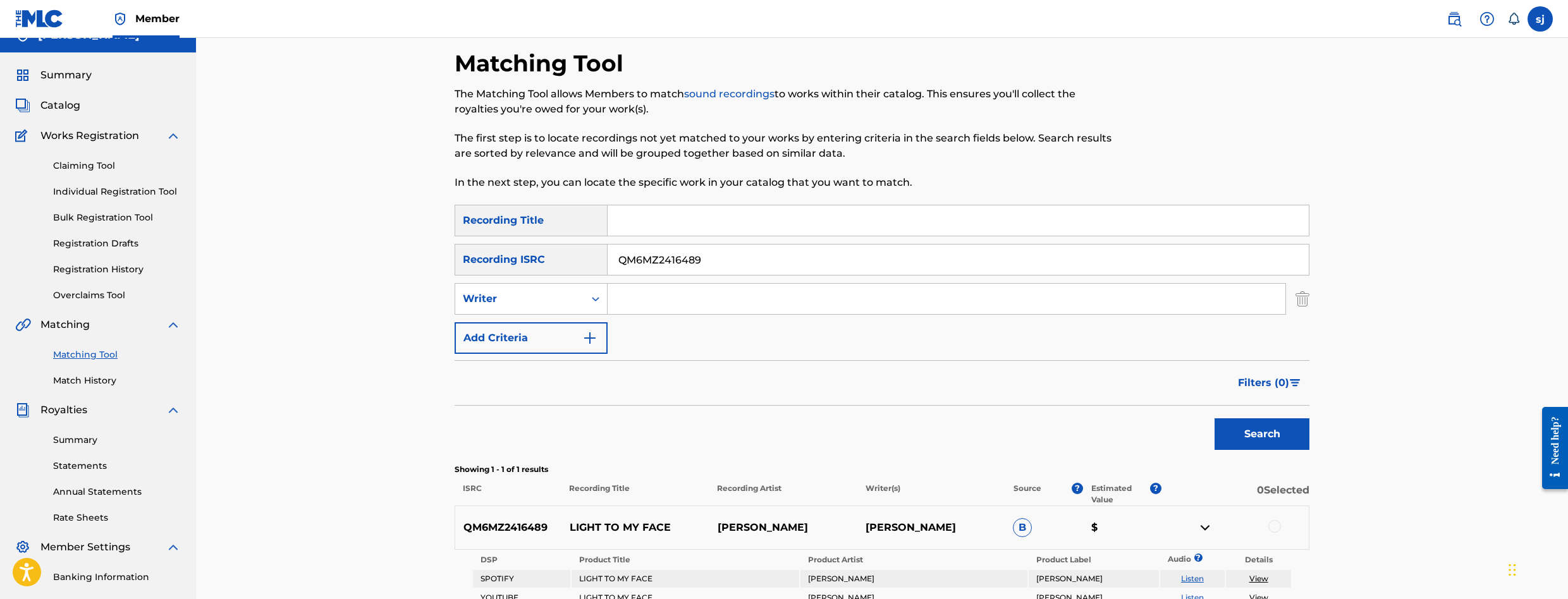
click at [90, 162] on link "Claiming Tool" at bounding box center [117, 166] width 127 height 13
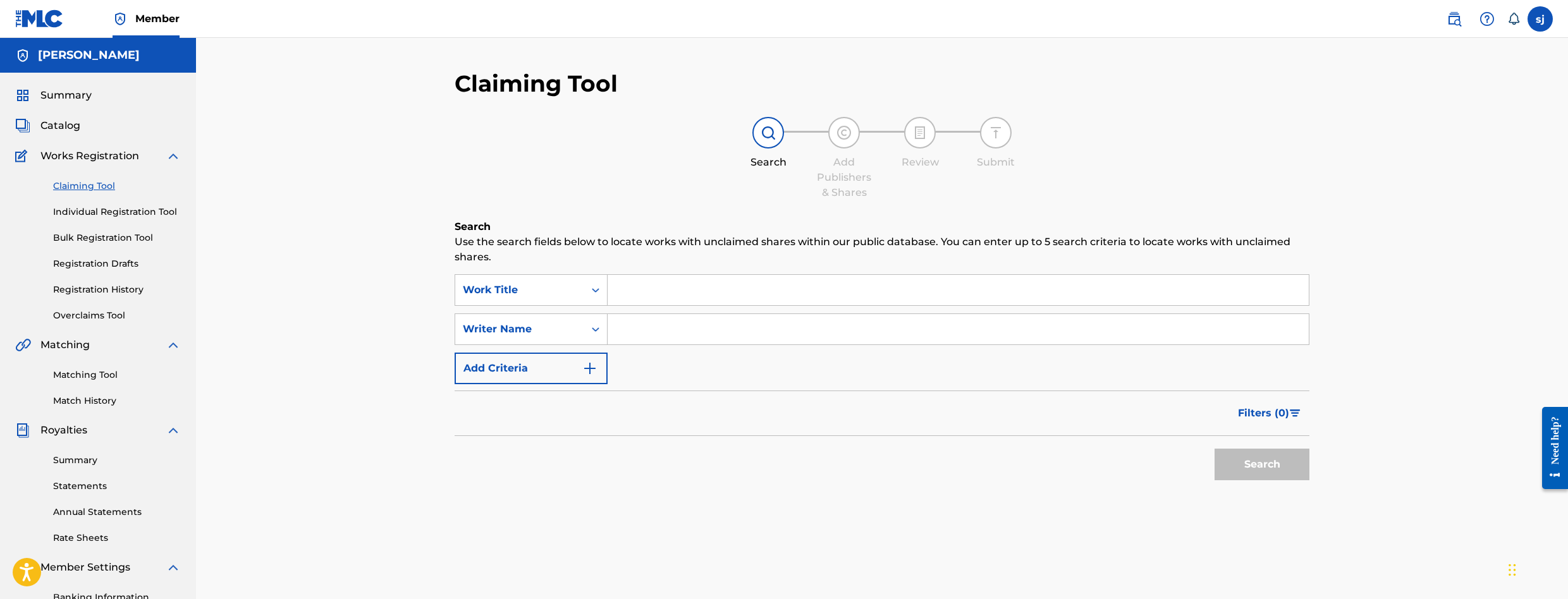
click at [61, 128] on span "Catalog" at bounding box center [60, 126] width 40 height 15
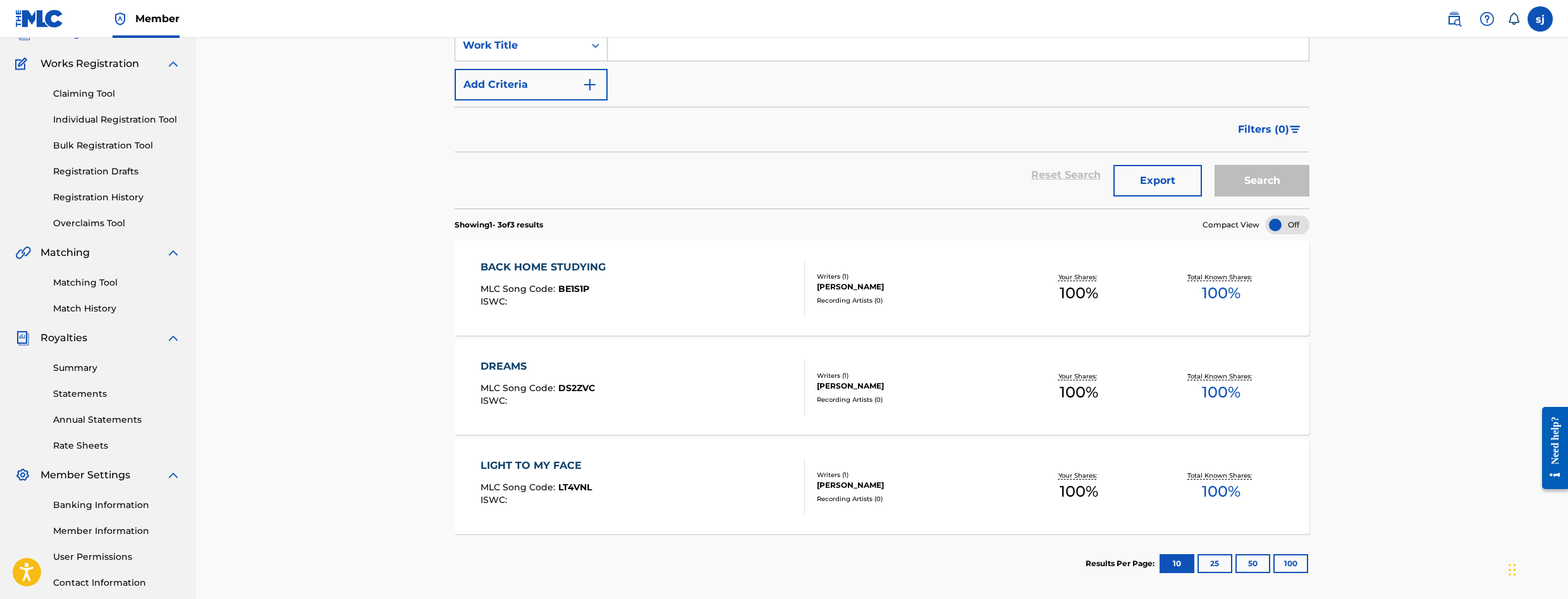
scroll to position [185, 0]
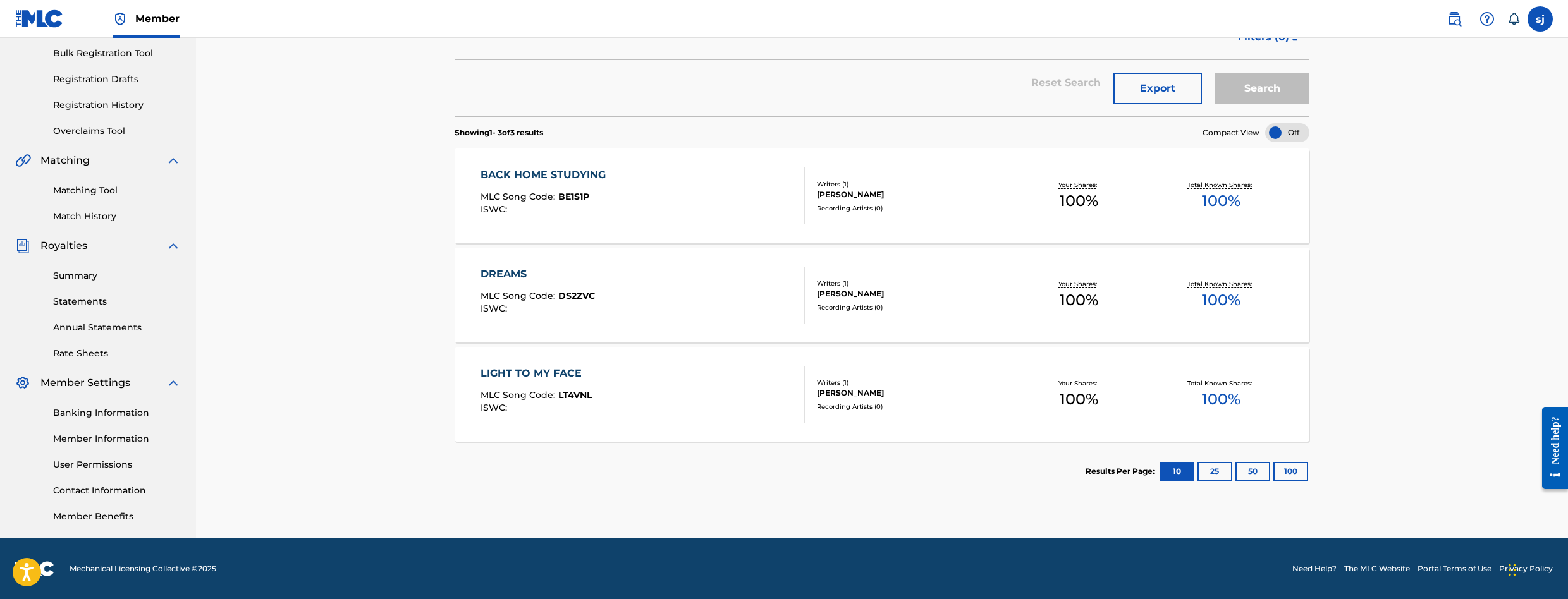
click at [524, 191] on span "MLC Song Code :" at bounding box center [519, 196] width 78 height 11
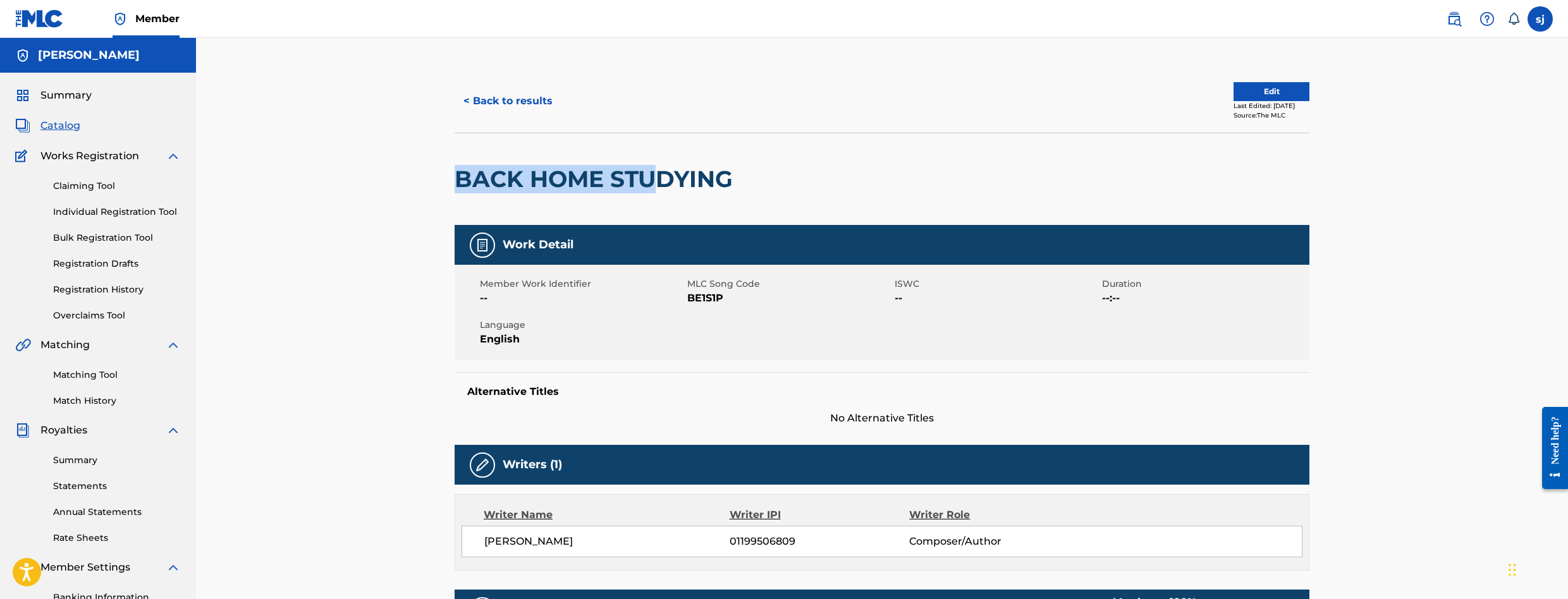
drag, startPoint x: 453, startPoint y: 181, endPoint x: 664, endPoint y: 187, distance: 211.1
click at [664, 187] on div "< Back to results Edit Last Edited: [DATE] Source: The MLC BACK HOME STUDYING W…" at bounding box center [882, 469] width 885 height 800
click at [103, 282] on div "Claiming Tool Individual Registration Tool Bulk Registration Tool Registration …" at bounding box center [98, 243] width 166 height 159
click at [101, 290] on link "Registration History" at bounding box center [117, 289] width 127 height 13
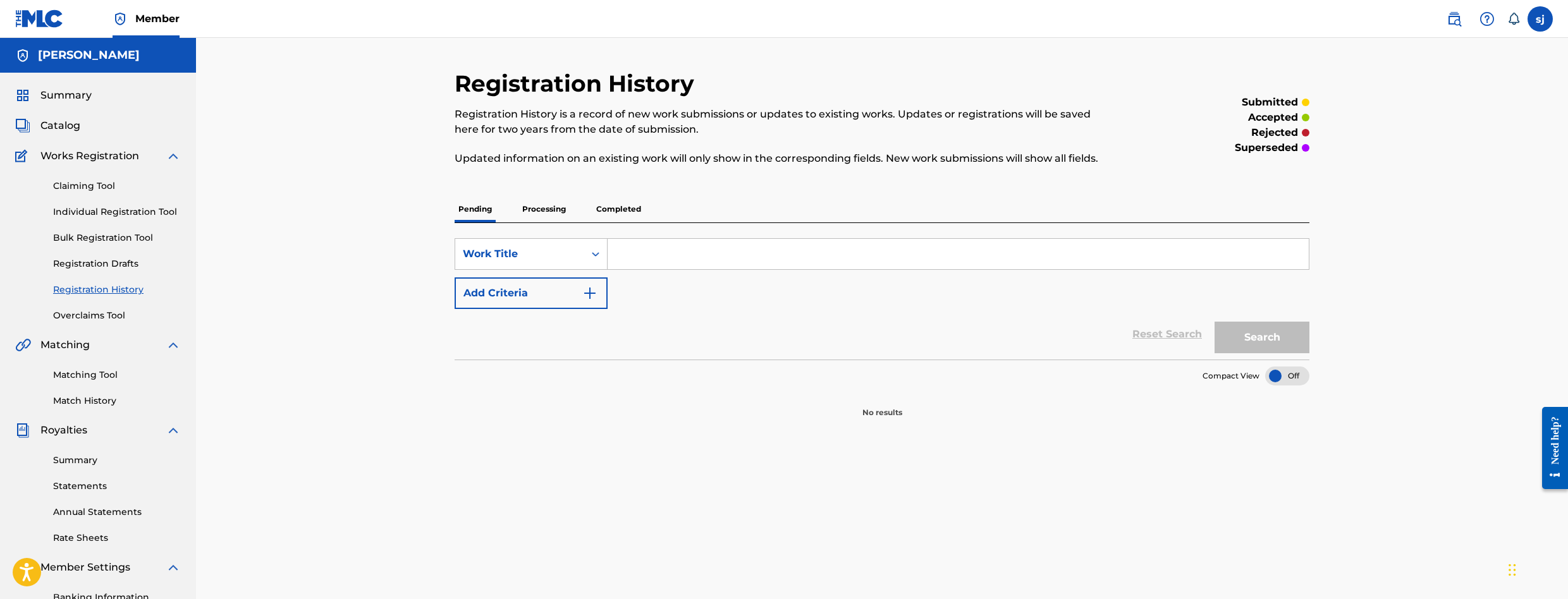
click at [595, 218] on p "Completed" at bounding box center [618, 209] width 52 height 26
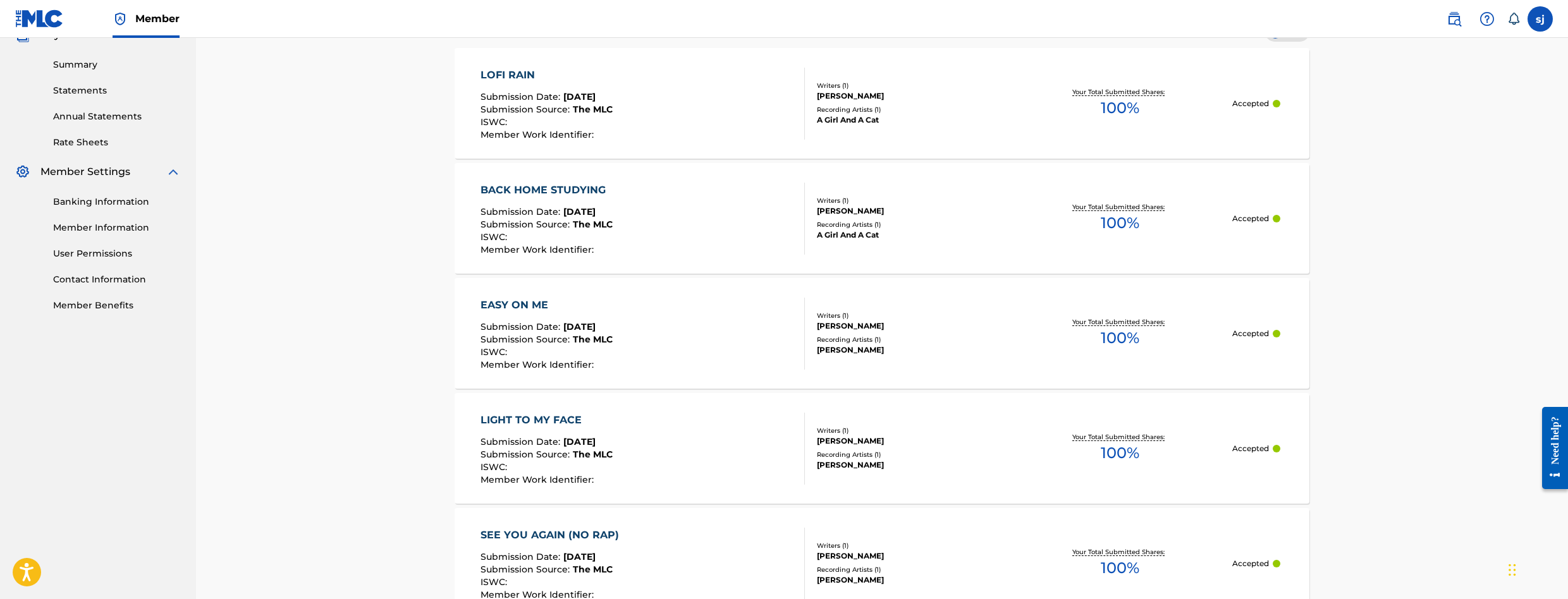
scroll to position [316, 0]
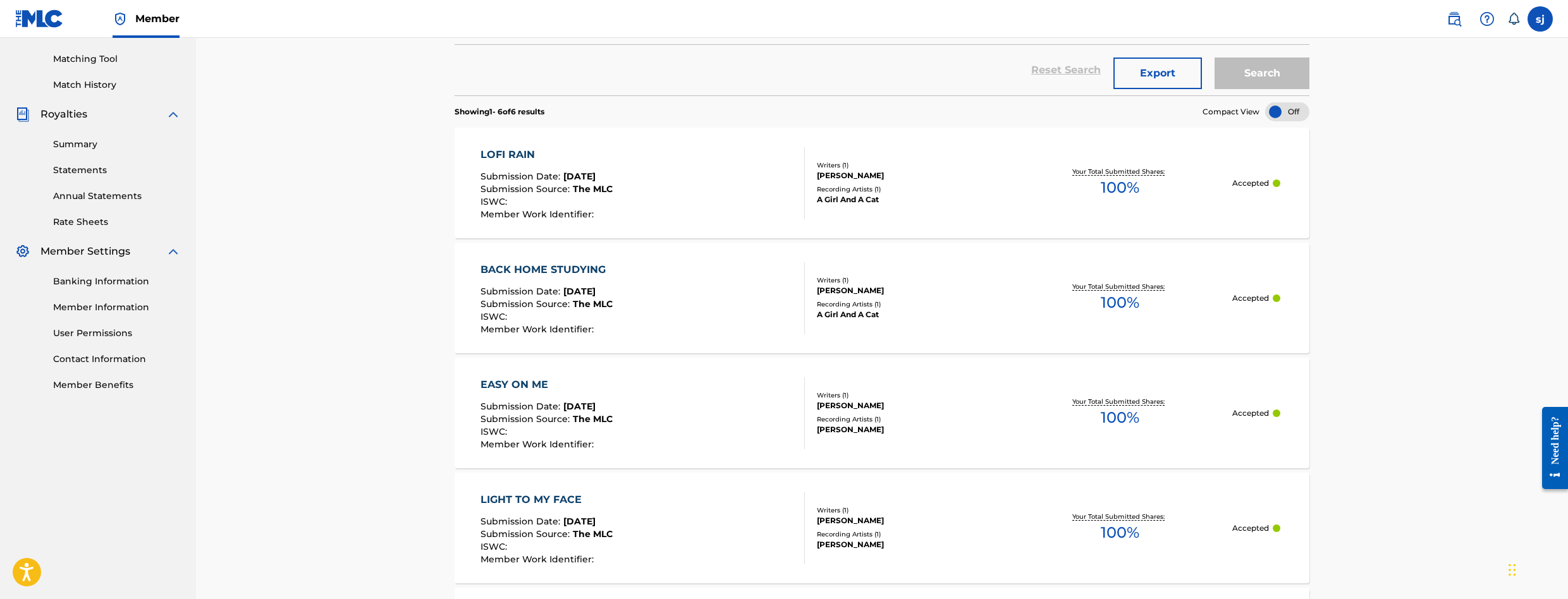
click at [590, 325] on span "Member Work Identifier :" at bounding box center [538, 329] width 116 height 11
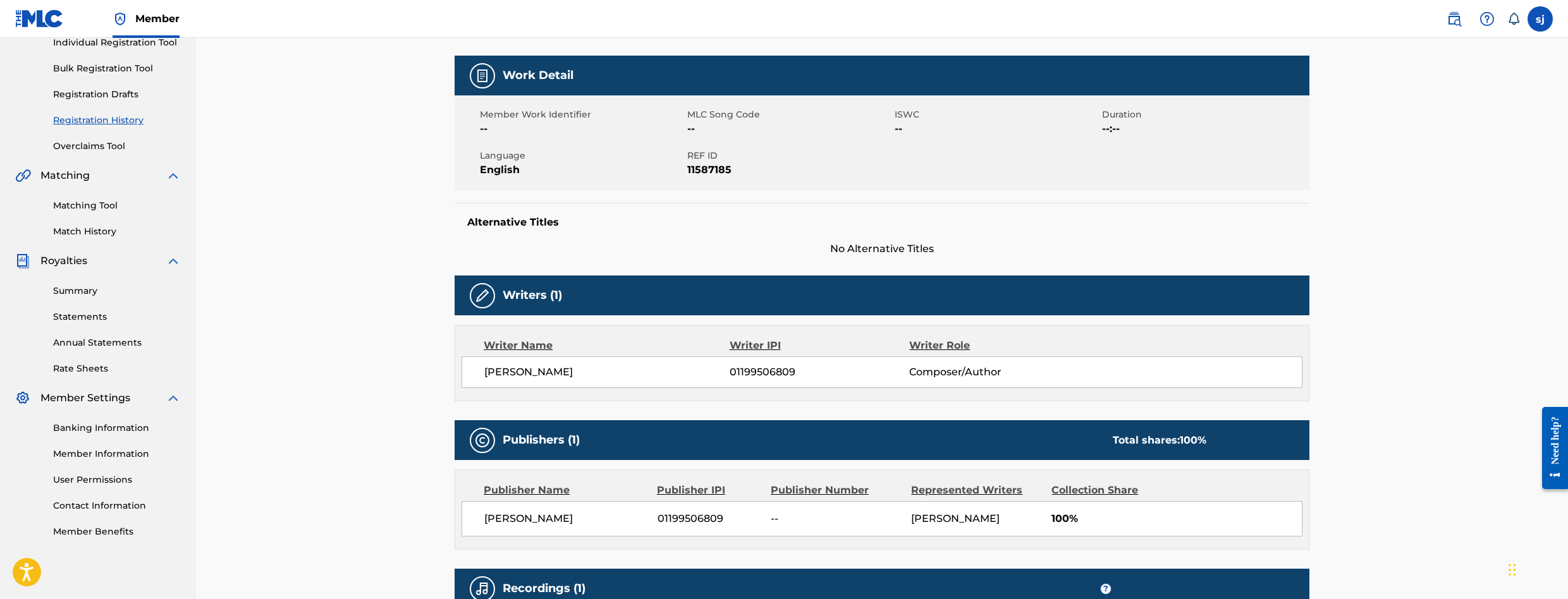
scroll to position [316, 0]
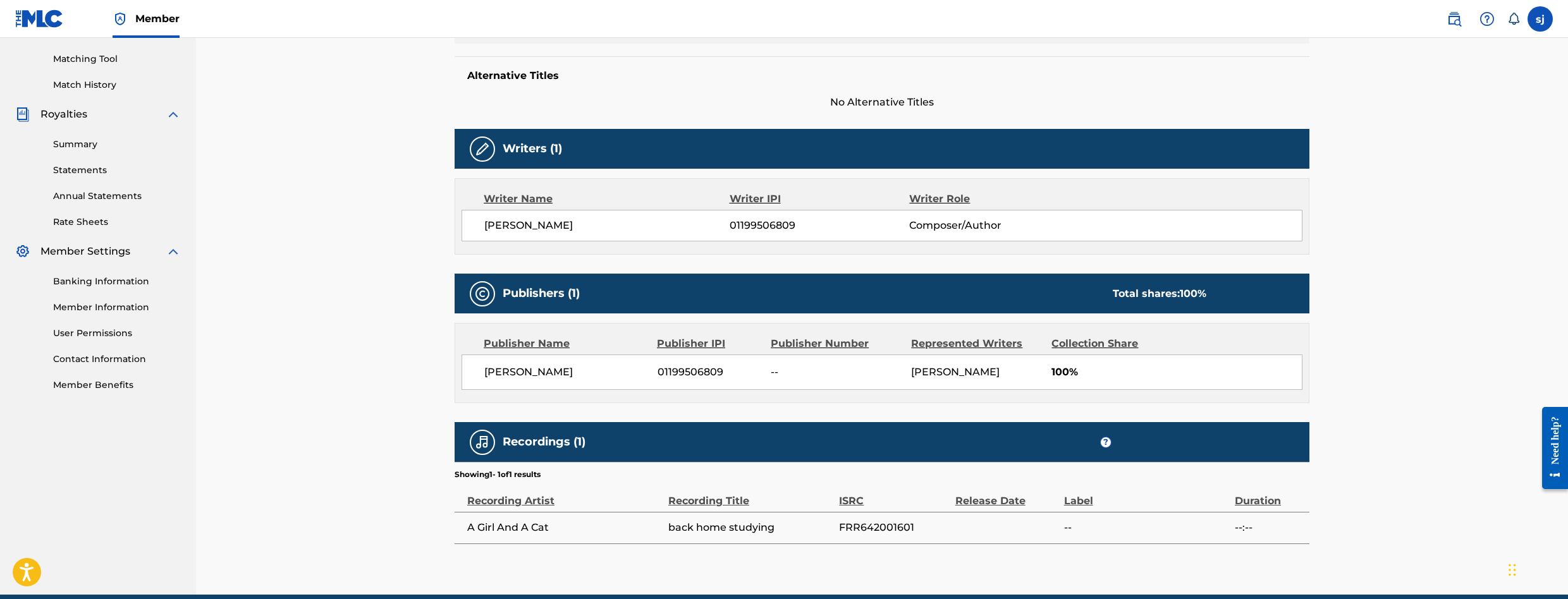
click at [865, 532] on span "FRR642001601" at bounding box center [893, 528] width 109 height 15
copy span "FRR642001601"
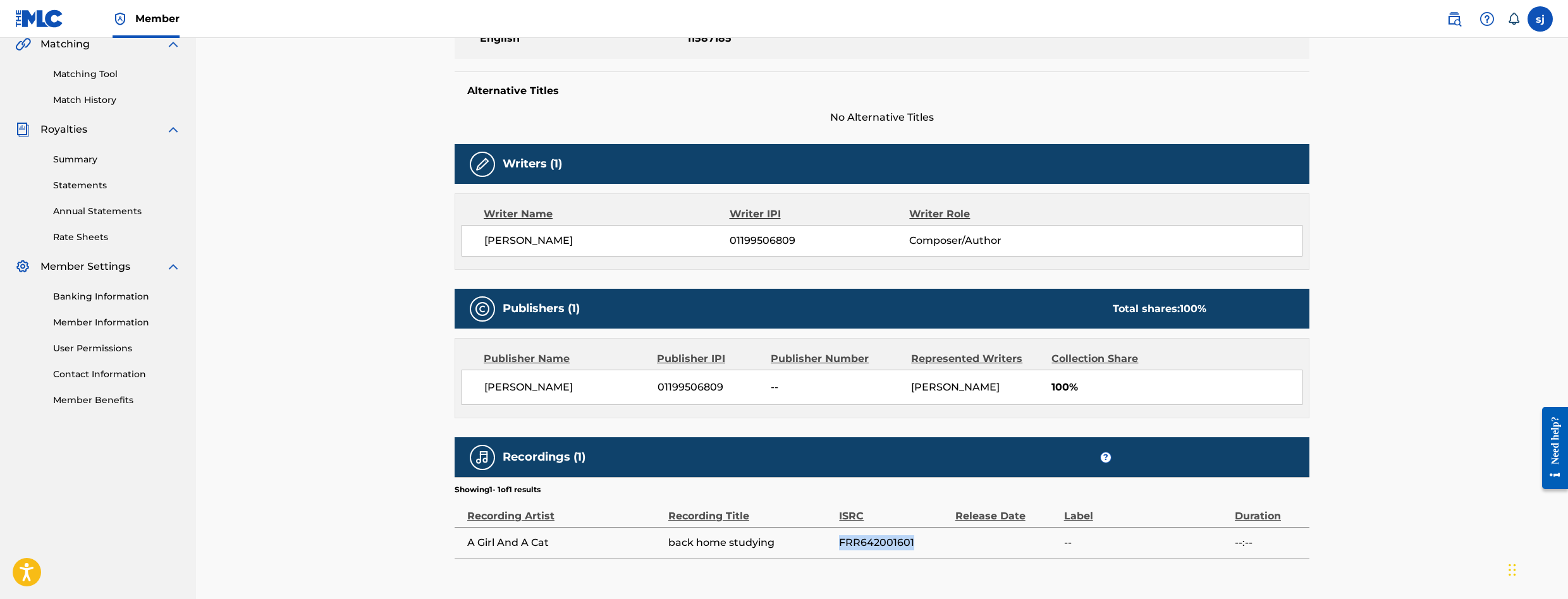
scroll to position [0, 0]
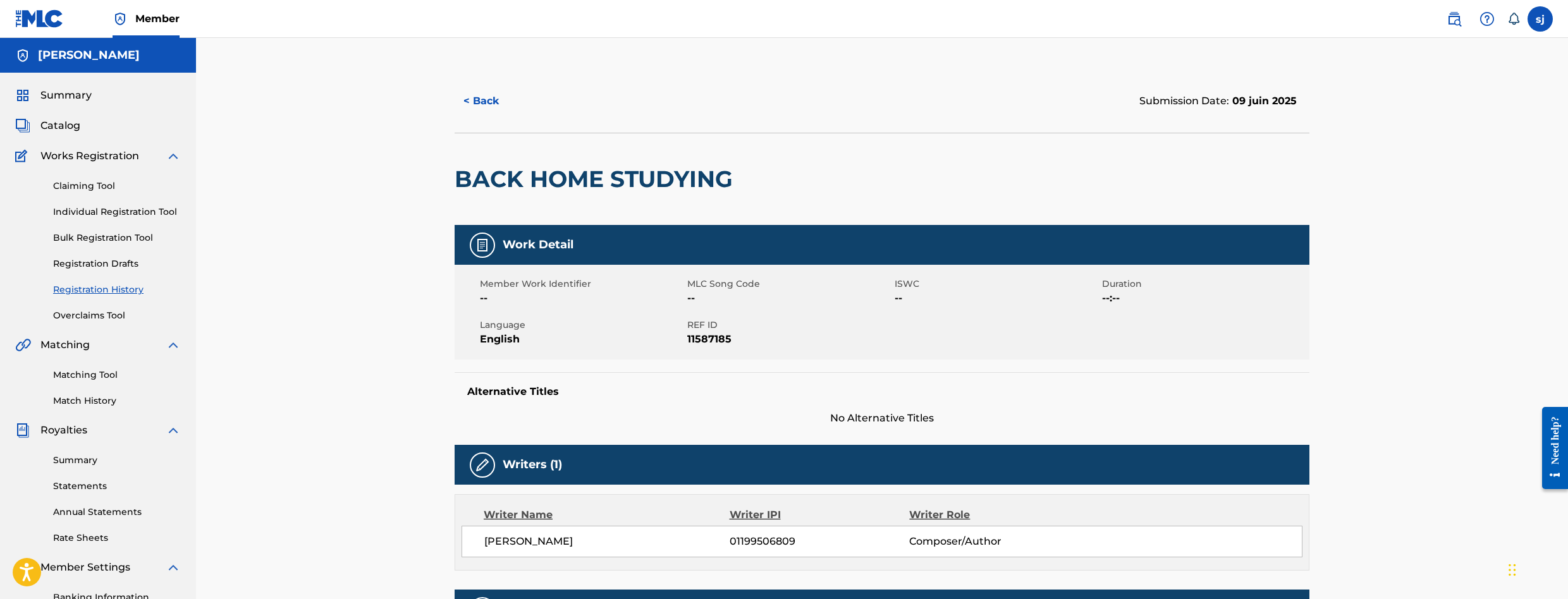
click at [77, 379] on link "Matching Tool" at bounding box center [117, 375] width 127 height 13
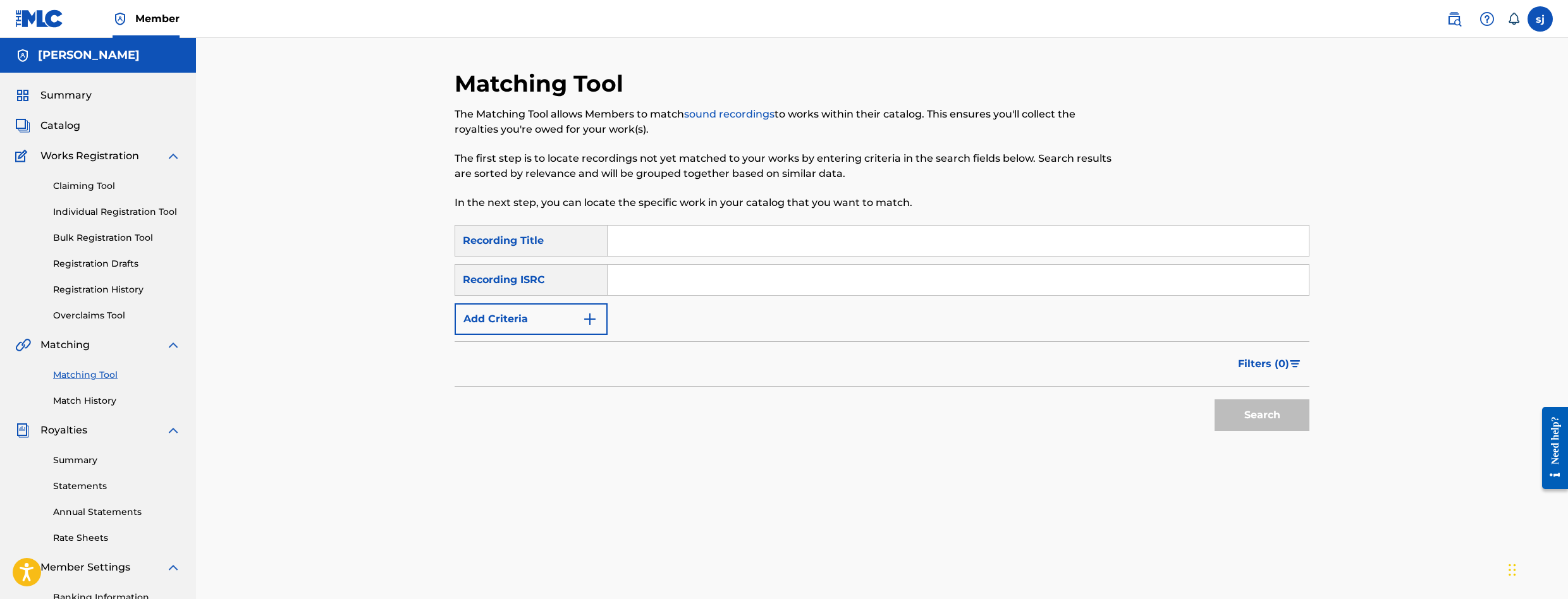
paste input "FRR642001601"
type input "FRR642001601"
click at [1246, 412] on button "Search" at bounding box center [1261, 415] width 95 height 31
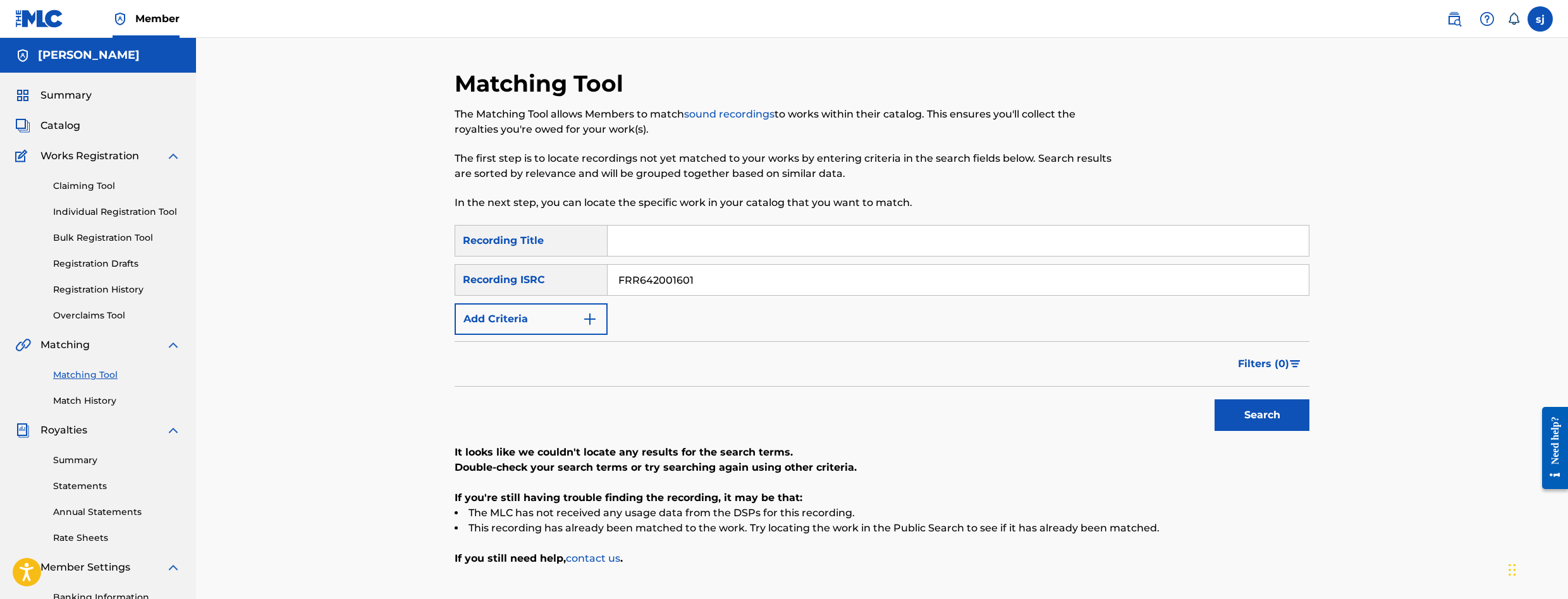
click at [1217, 421] on button "Search" at bounding box center [1261, 415] width 95 height 31
click at [1231, 419] on button "Search" at bounding box center [1261, 415] width 95 height 31
click at [662, 248] on input "Search Form" at bounding box center [958, 241] width 701 height 31
click at [546, 334] on button "Add Criteria" at bounding box center [530, 319] width 153 height 31
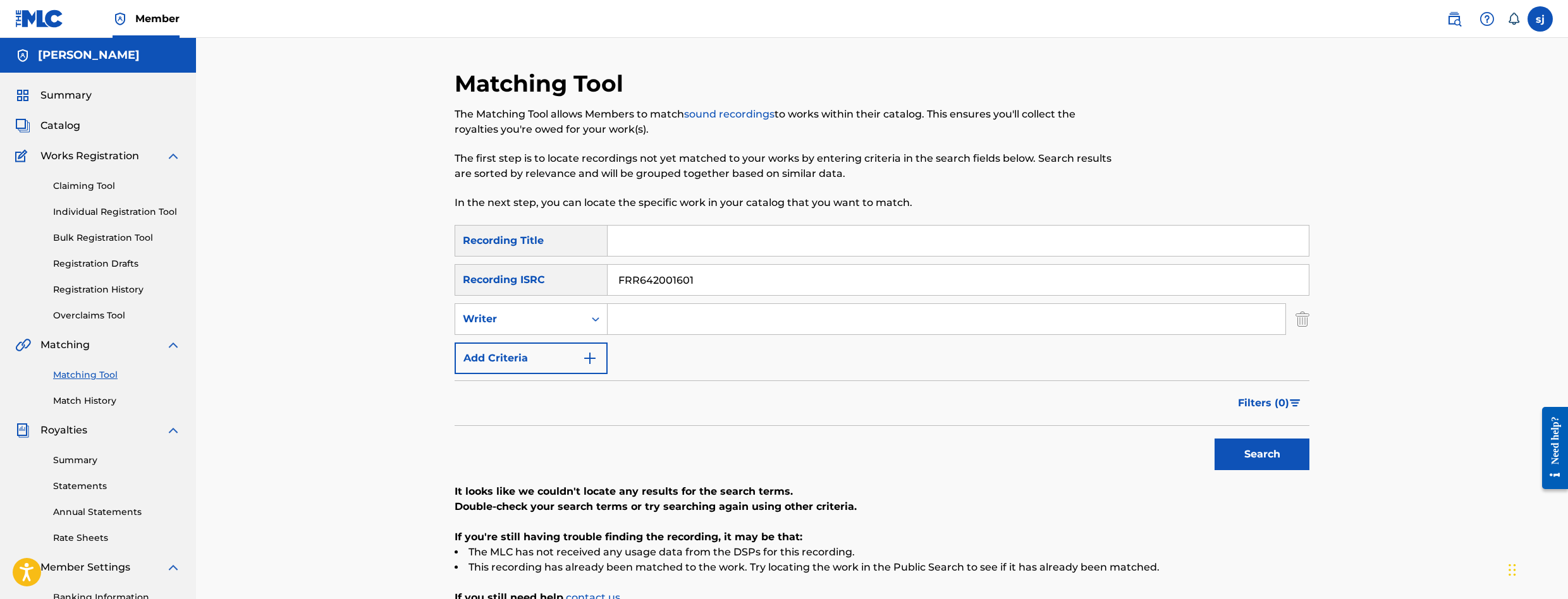
click at [663, 324] on input "Search Form" at bounding box center [946, 319] width 678 height 31
type input "[PERSON_NAME]"
click at [1242, 449] on button "Search" at bounding box center [1261, 454] width 95 height 31
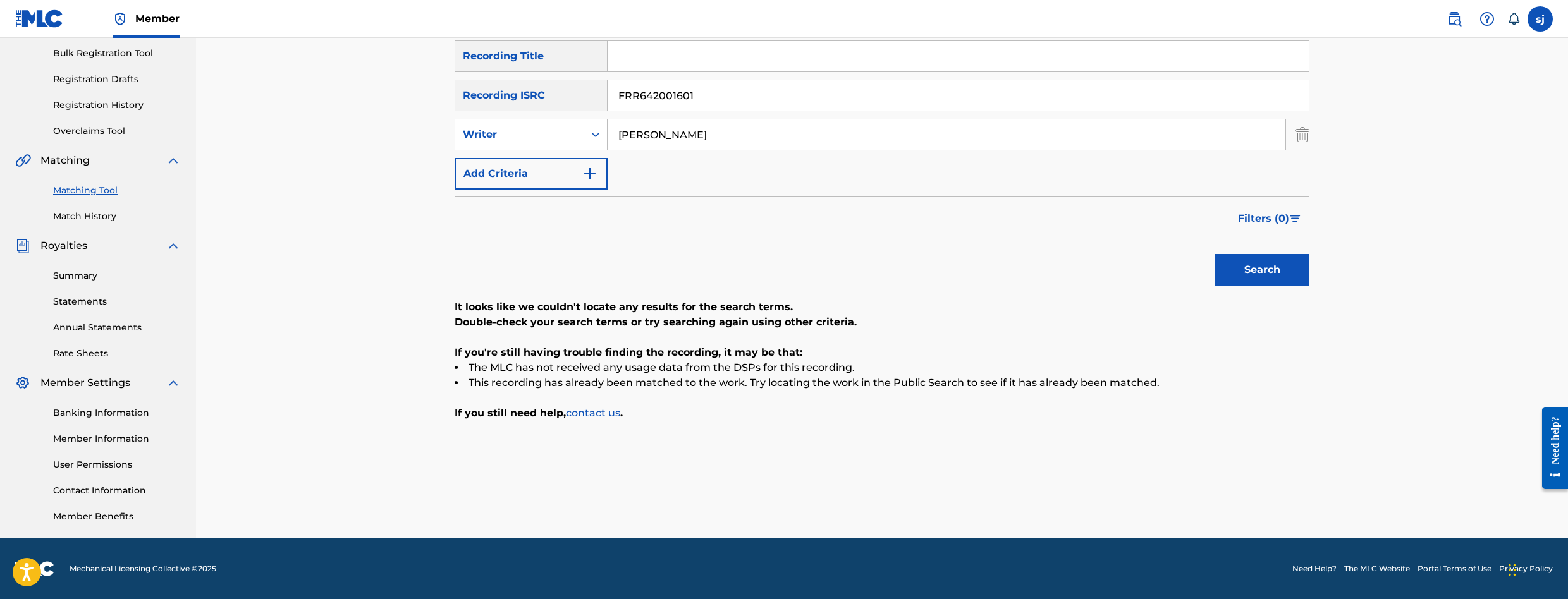
scroll to position [121, 0]
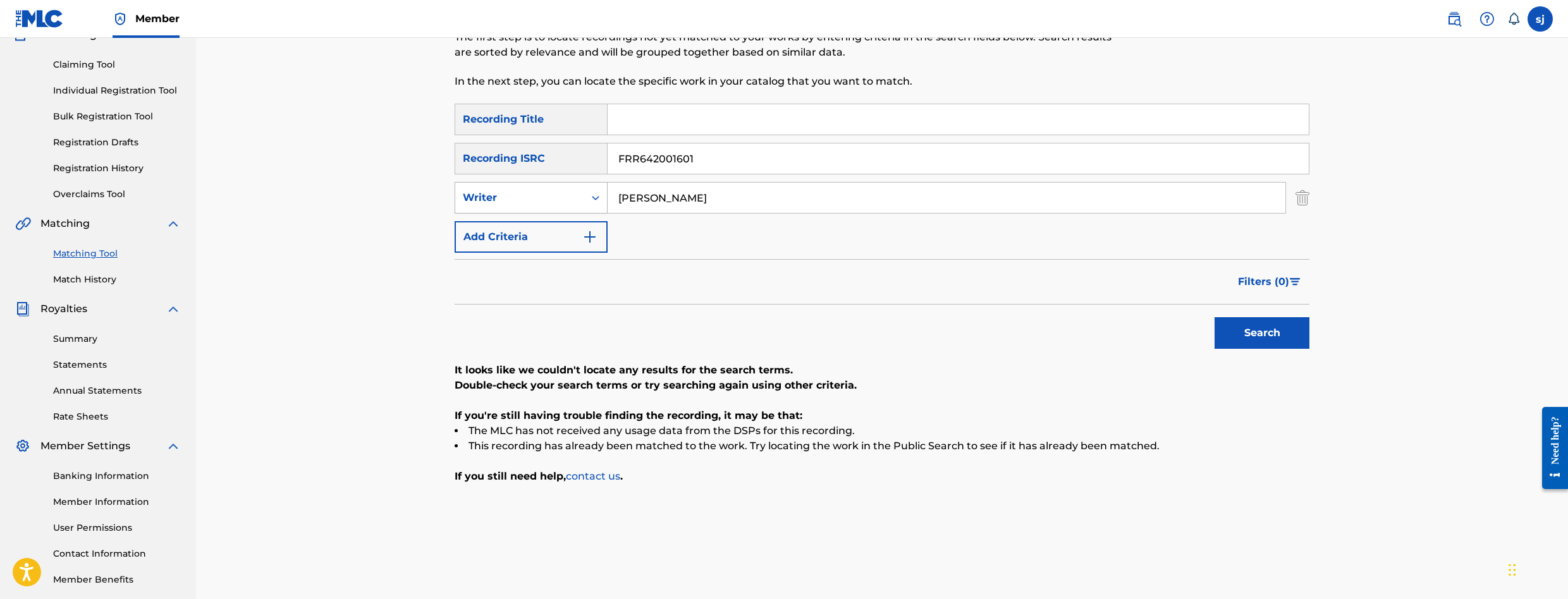
drag, startPoint x: 692, startPoint y: 197, endPoint x: 587, endPoint y: 198, distance: 105.0
click at [587, 198] on div "SearchWithCriteria81e7a46c-366e-4994-b91b-8f3ae81831a5 Writer [PERSON_NAME]" at bounding box center [882, 198] width 855 height 31
click at [631, 124] on input "Search Form" at bounding box center [958, 119] width 701 height 31
type input "back home studying"
click at [1260, 342] on button "Search" at bounding box center [1261, 333] width 95 height 31
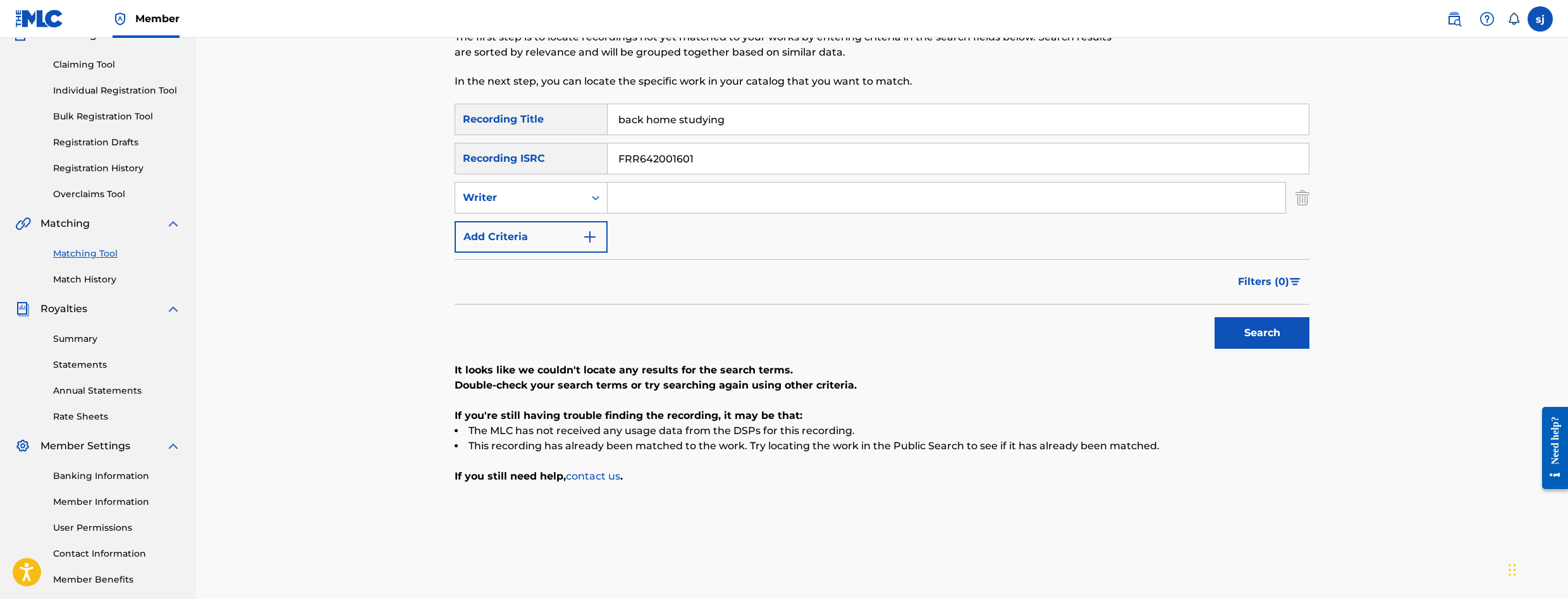
drag, startPoint x: 747, startPoint y: 164, endPoint x: 518, endPoint y: 137, distance: 230.6
click at [518, 137] on div "SearchWithCriteria7b4ffa16-a8c3-48ca-8151-0911687000ce Recording Title back hom…" at bounding box center [882, 178] width 855 height 149
click at [1237, 326] on button "Search" at bounding box center [1261, 333] width 95 height 31
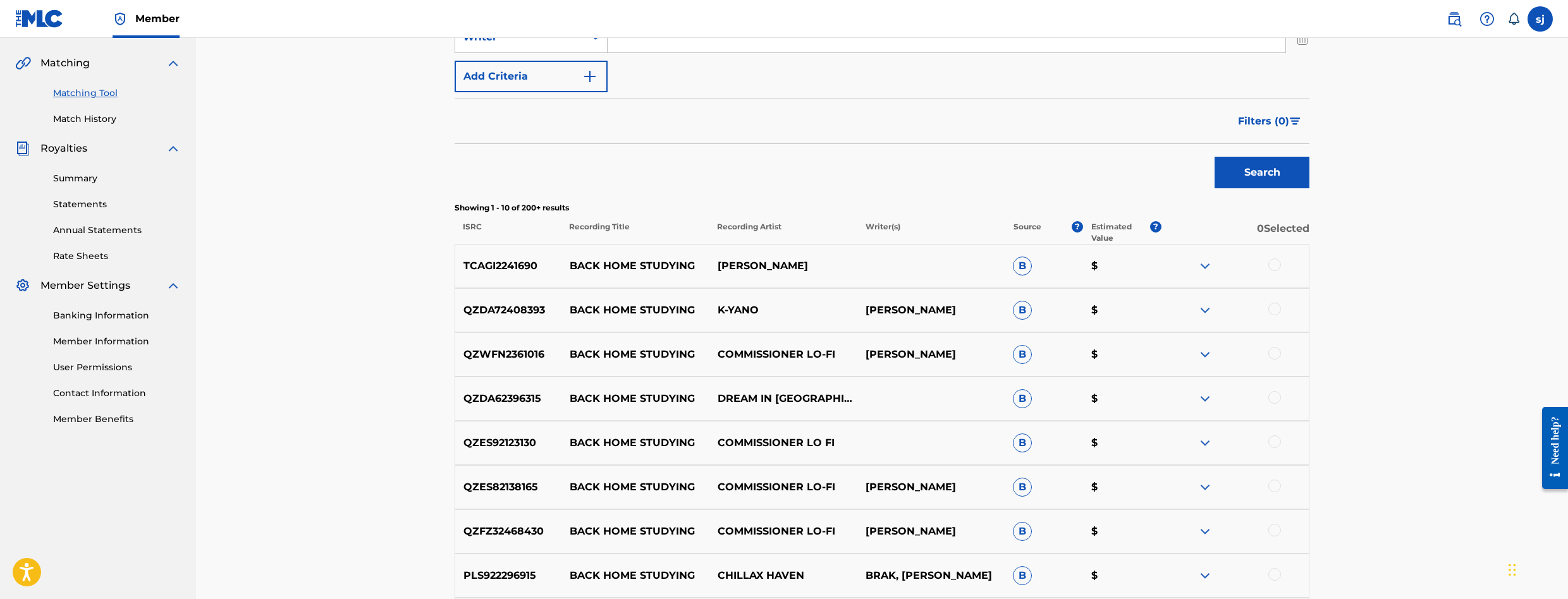
scroll to position [146, 0]
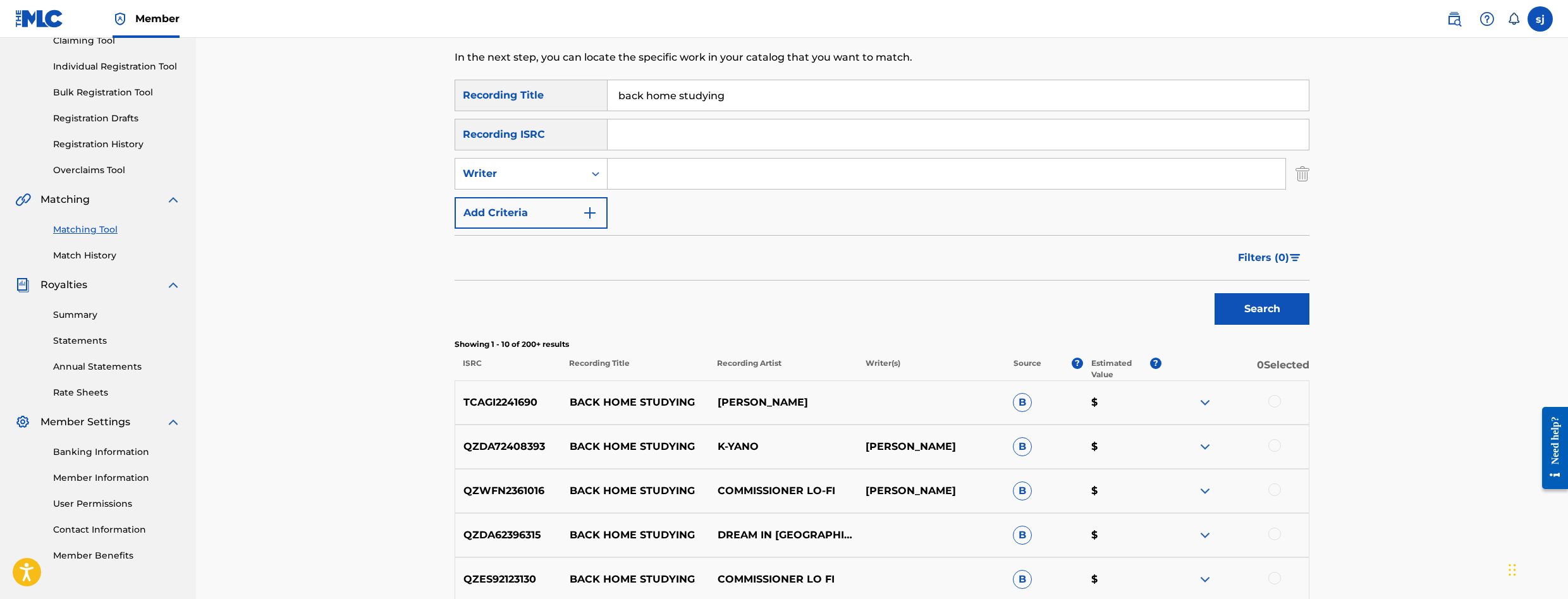
click at [659, 167] on input "Search Form" at bounding box center [946, 174] width 678 height 31
type input "A GIRL"
click at [1214, 293] on button "Search" at bounding box center [1261, 309] width 95 height 31
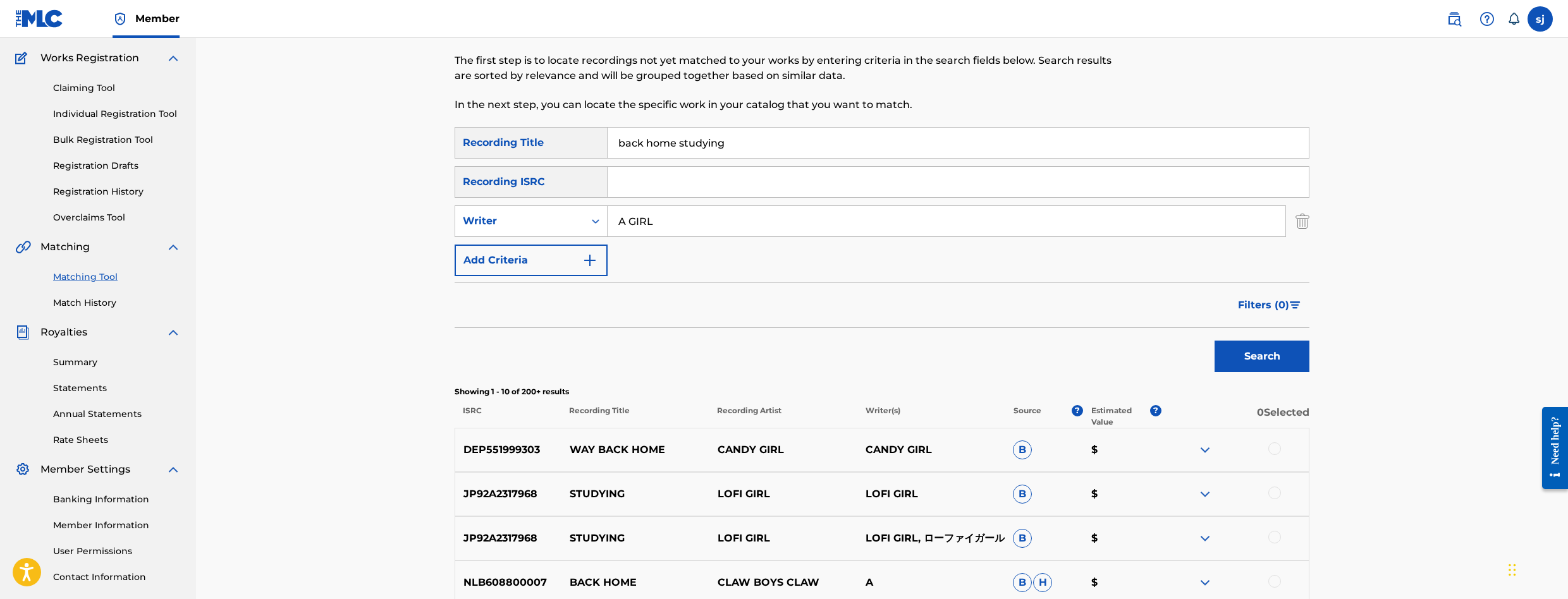
scroll to position [0, 0]
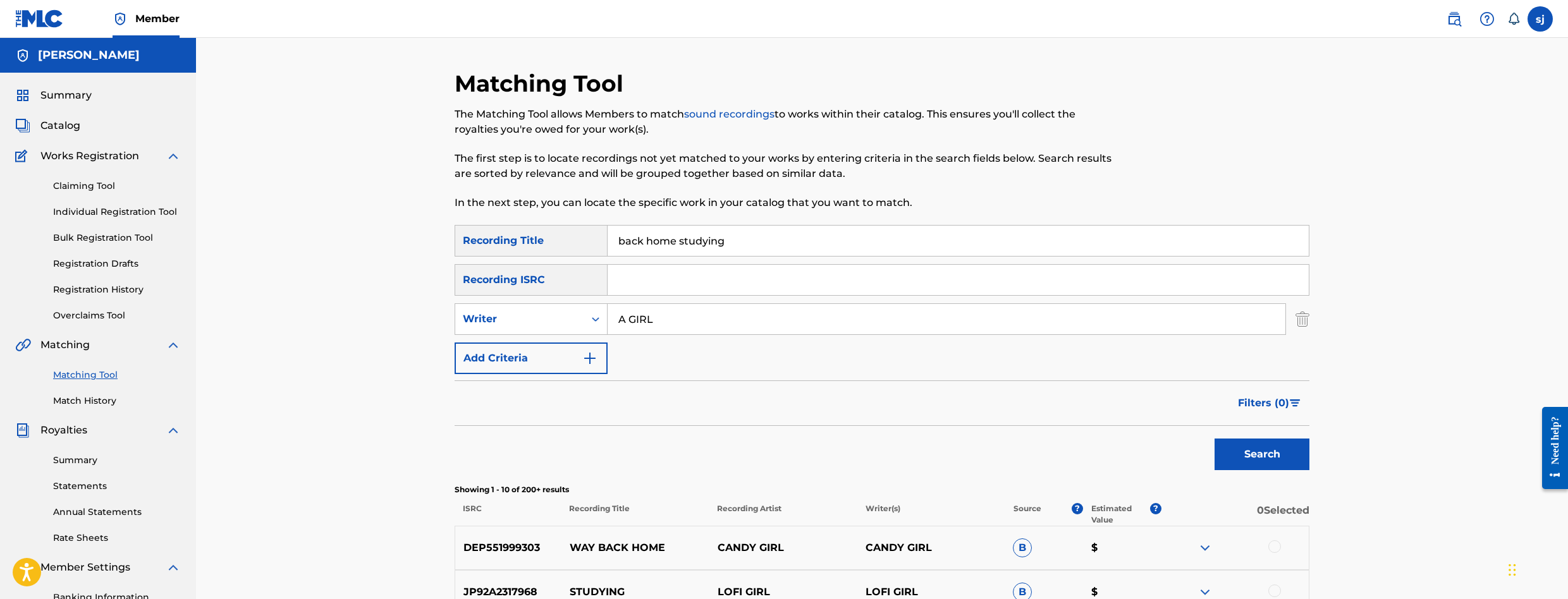
click at [95, 289] on link "Registration History" at bounding box center [117, 289] width 127 height 13
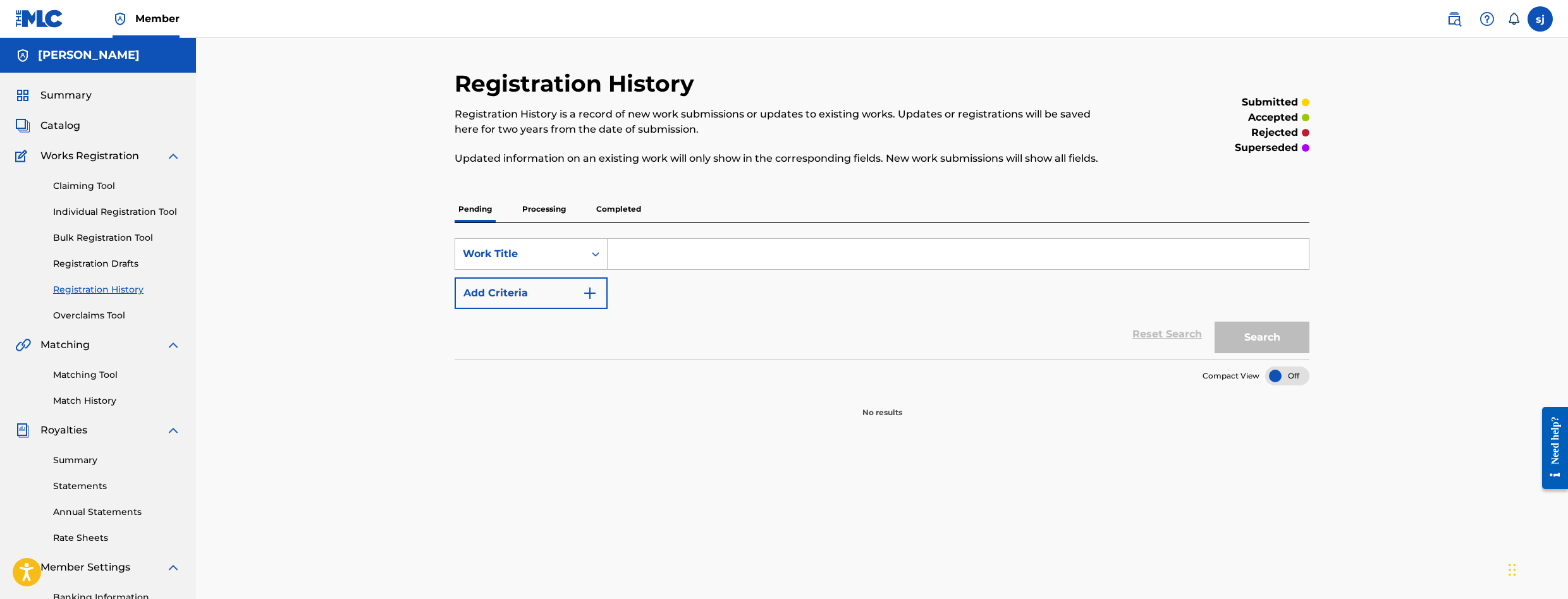
click at [626, 208] on p "Completed" at bounding box center [618, 209] width 52 height 26
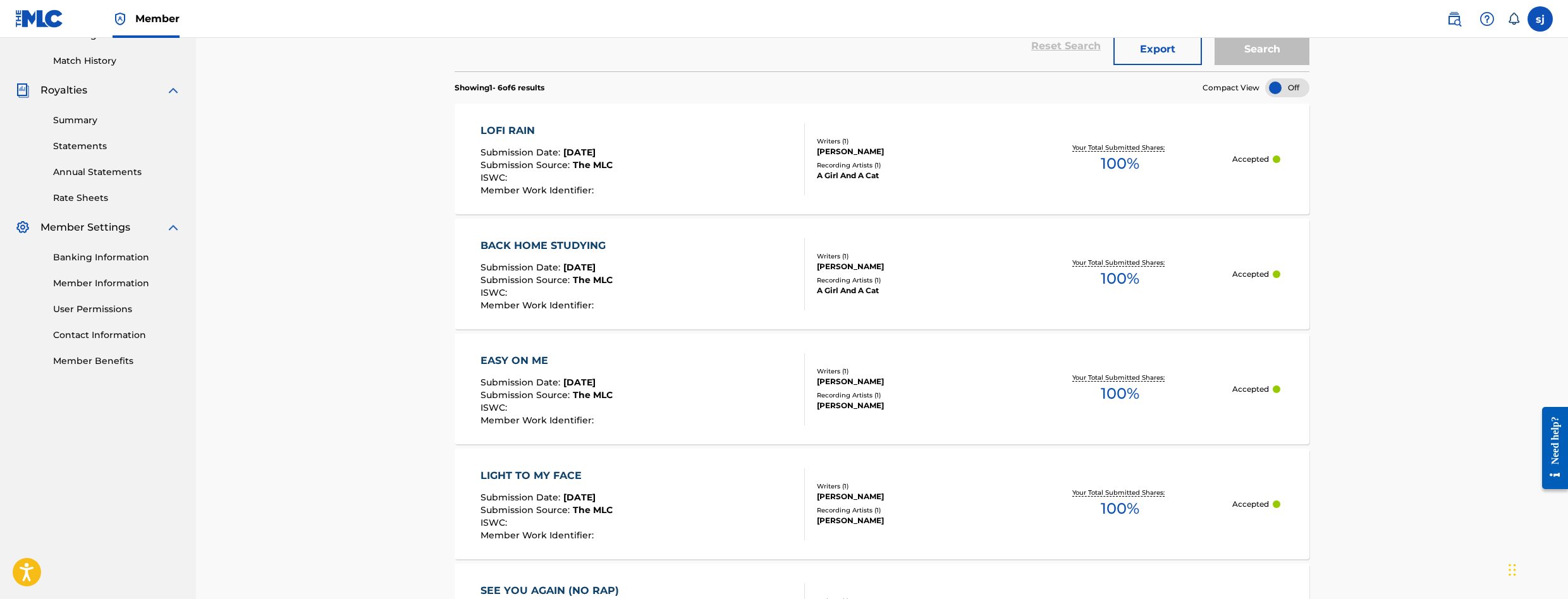
scroll to position [316, 0]
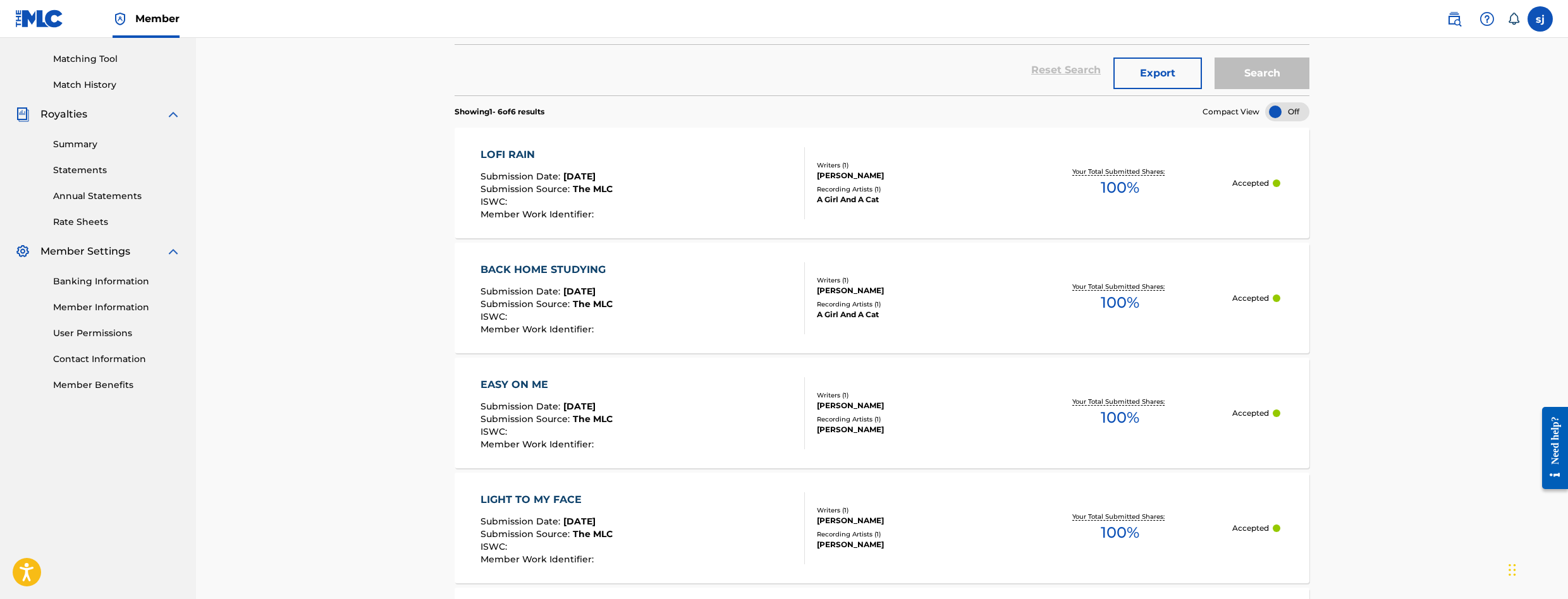
click at [586, 214] on span "Member Work Identifier :" at bounding box center [538, 214] width 116 height 11
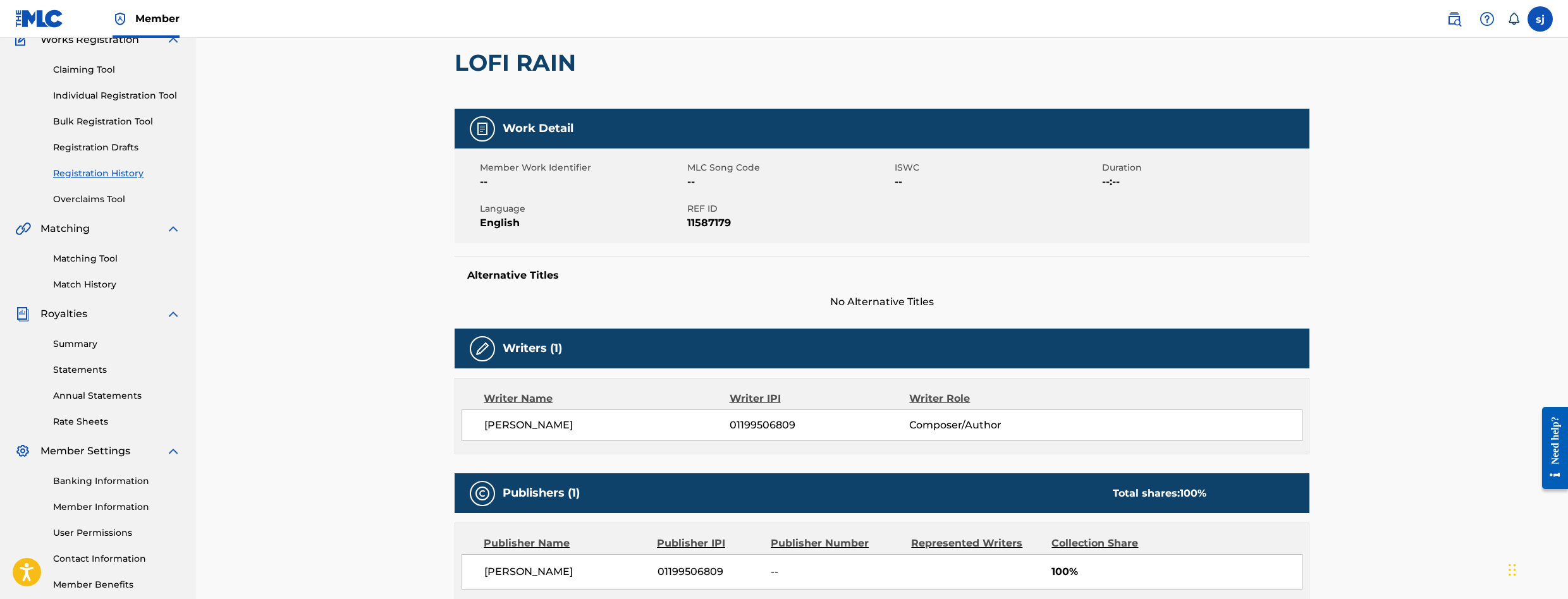
scroll to position [316, 0]
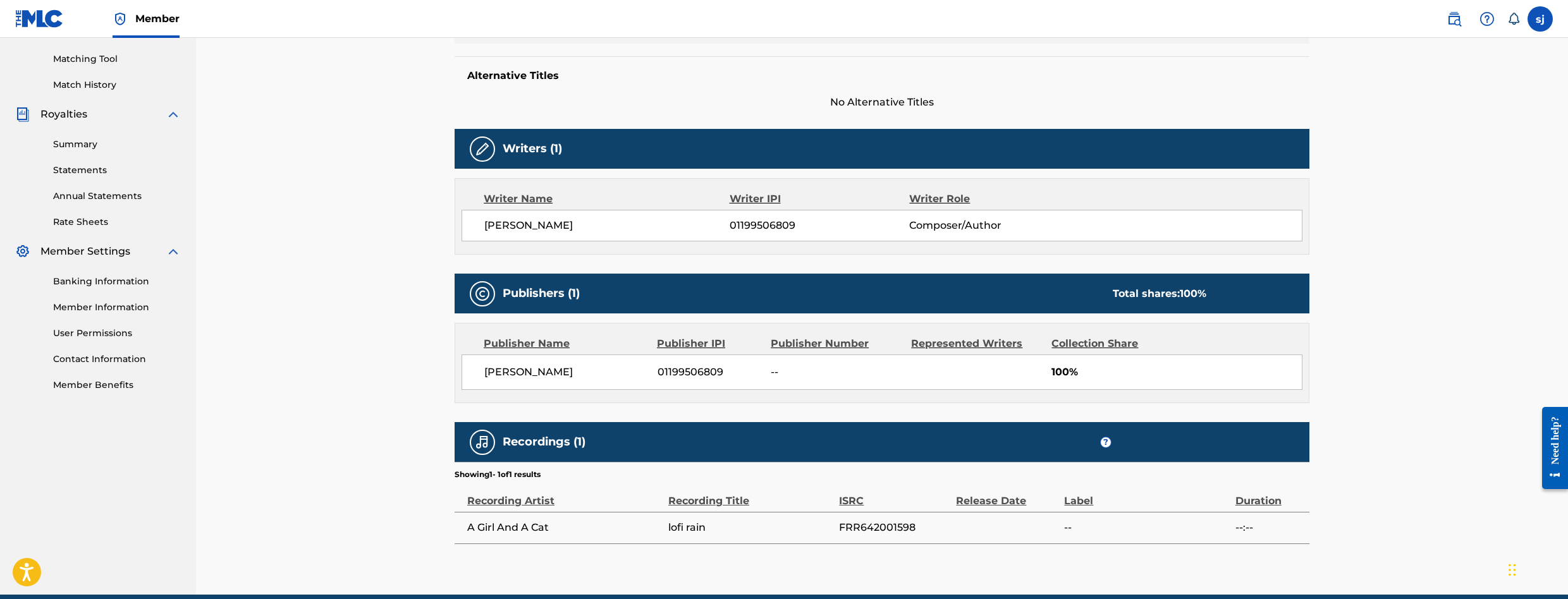
click at [875, 530] on span "FRR642001598" at bounding box center [894, 528] width 111 height 15
copy span "FRR642001598"
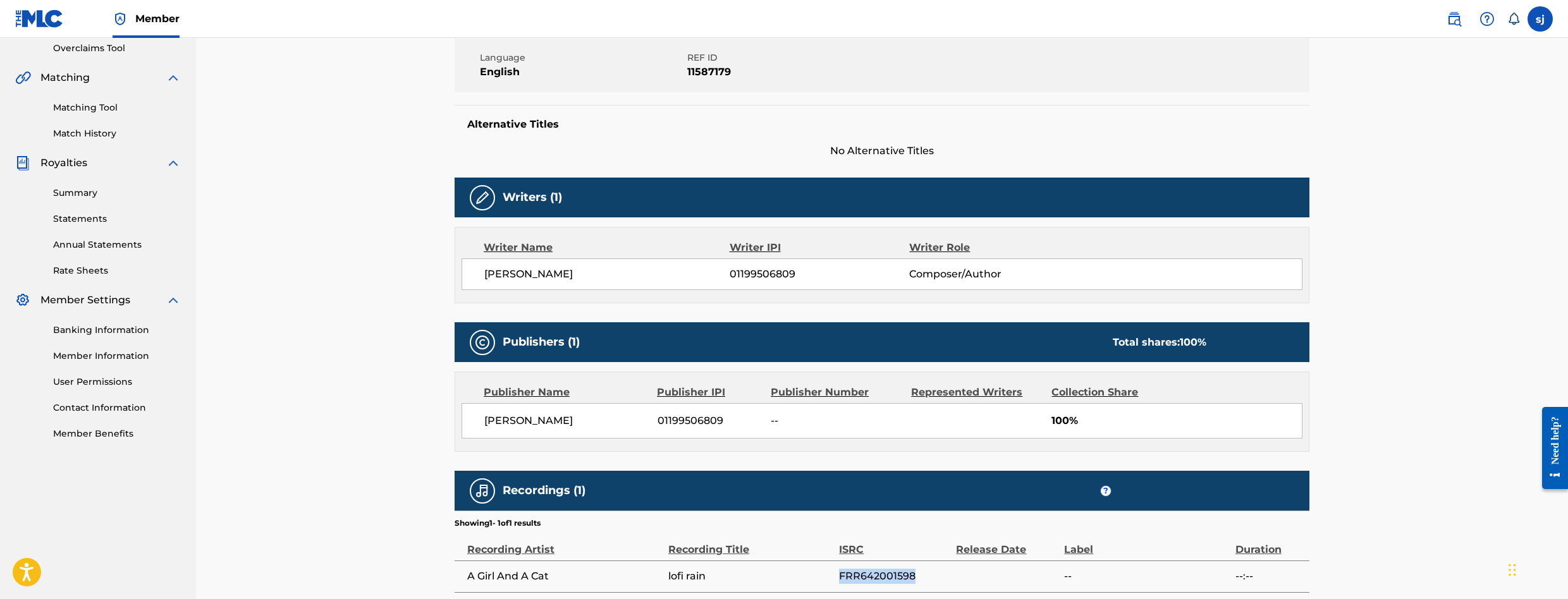
scroll to position [0, 0]
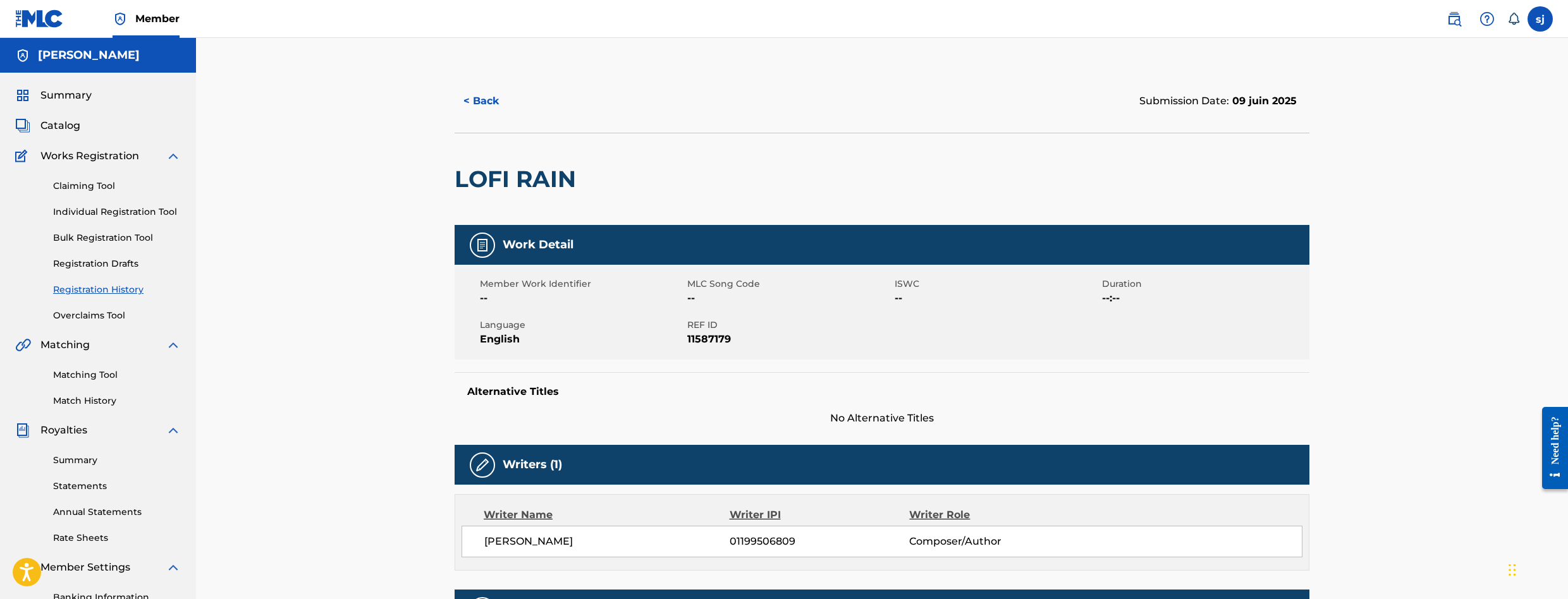
click at [85, 371] on link "Matching Tool" at bounding box center [117, 375] width 127 height 13
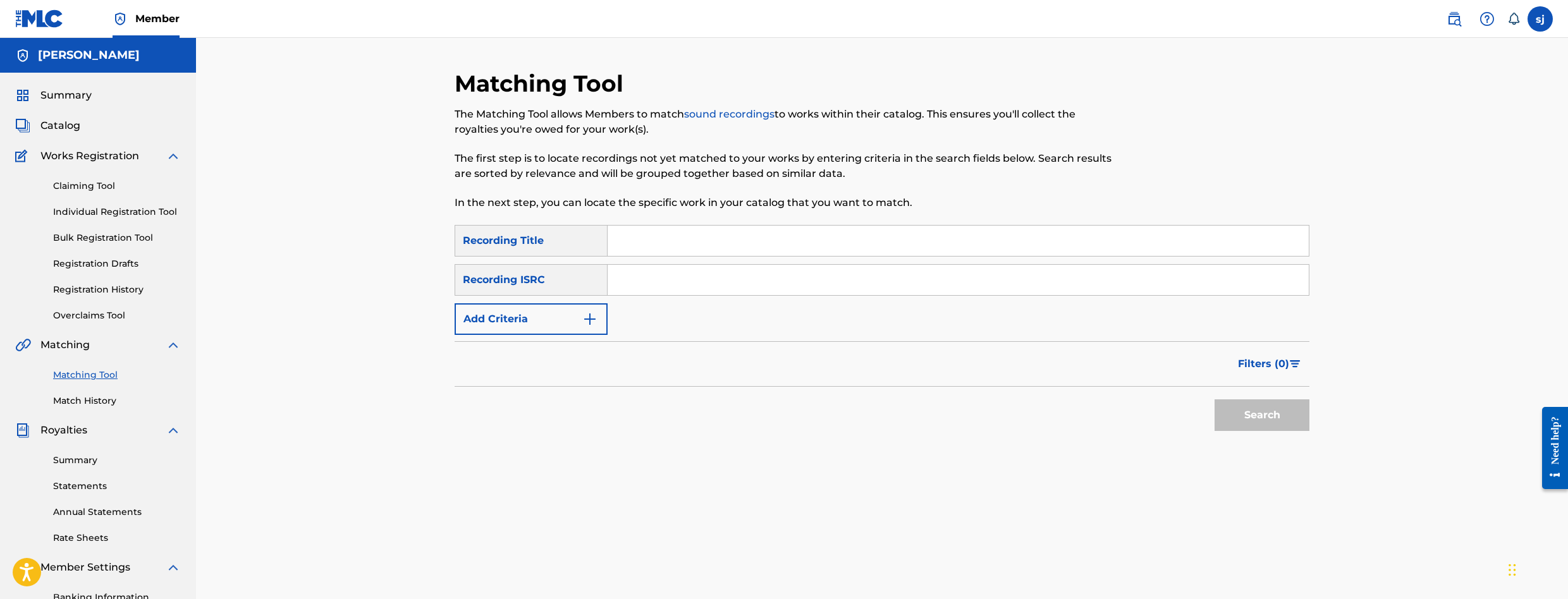
drag, startPoint x: 676, startPoint y: 296, endPoint x: 665, endPoint y: 276, distance: 22.8
paste input "FRR642001598"
type input "FRR642001598"
click at [1265, 426] on button "Search" at bounding box center [1261, 415] width 95 height 31
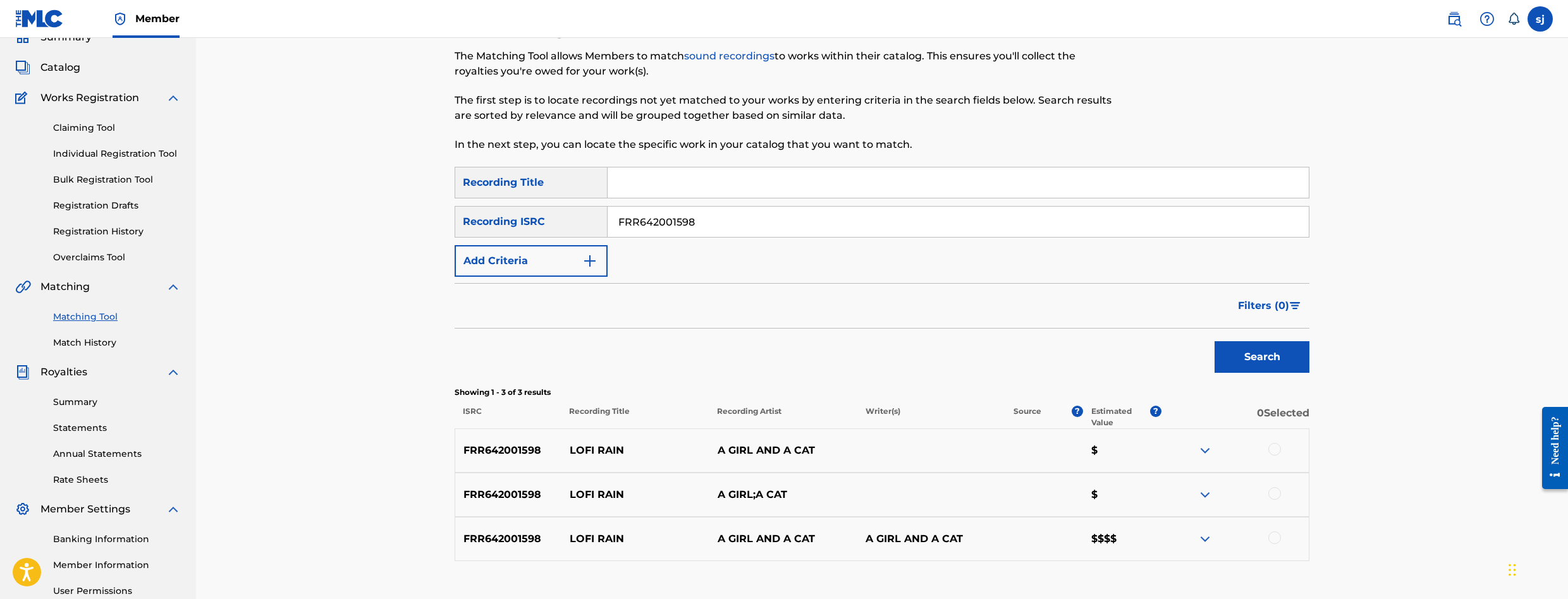
scroll to position [126, 0]
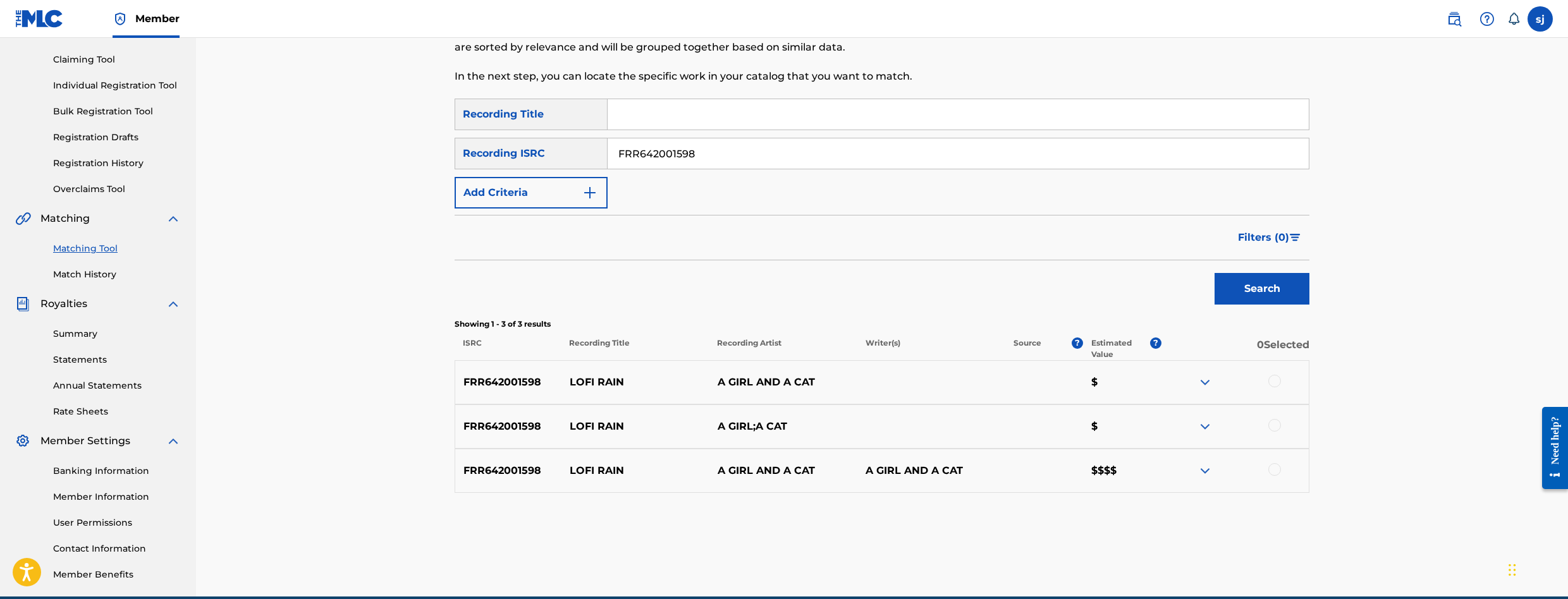
click at [1208, 473] on img at bounding box center [1204, 470] width 15 height 15
click at [1208, 472] on img at bounding box center [1204, 470] width 15 height 15
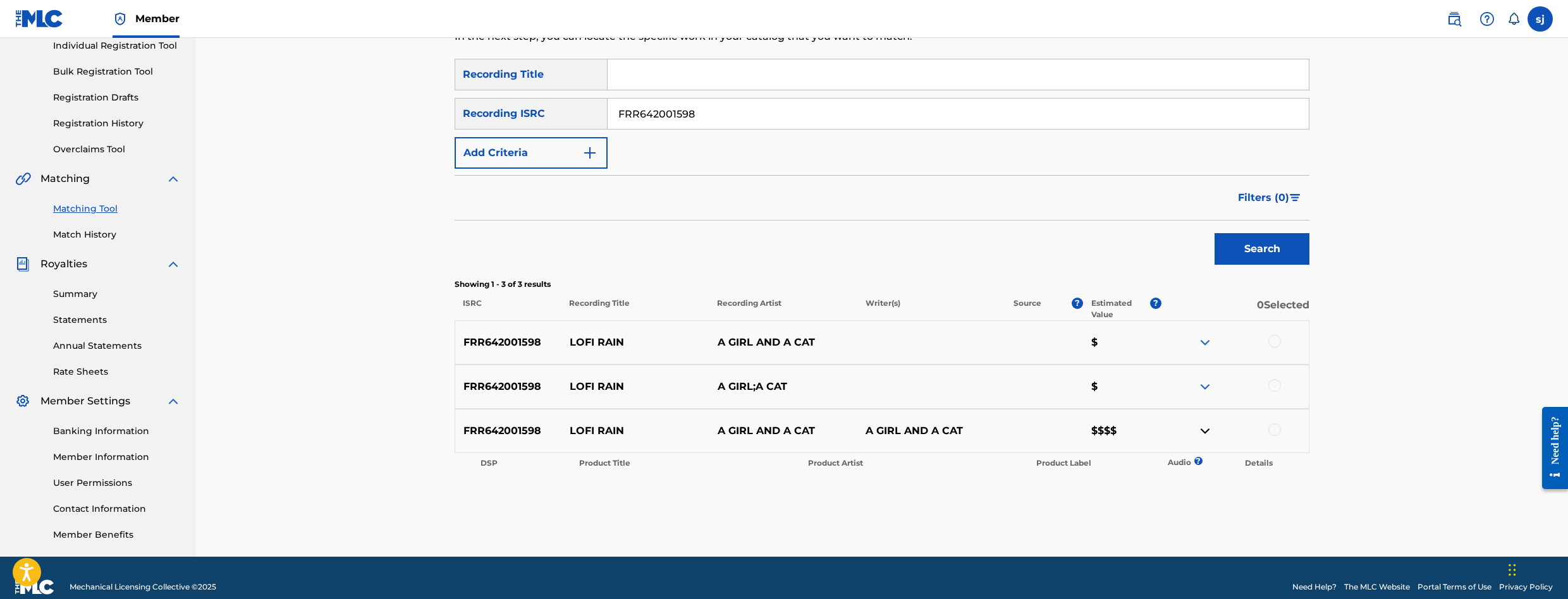
scroll to position [185, 0]
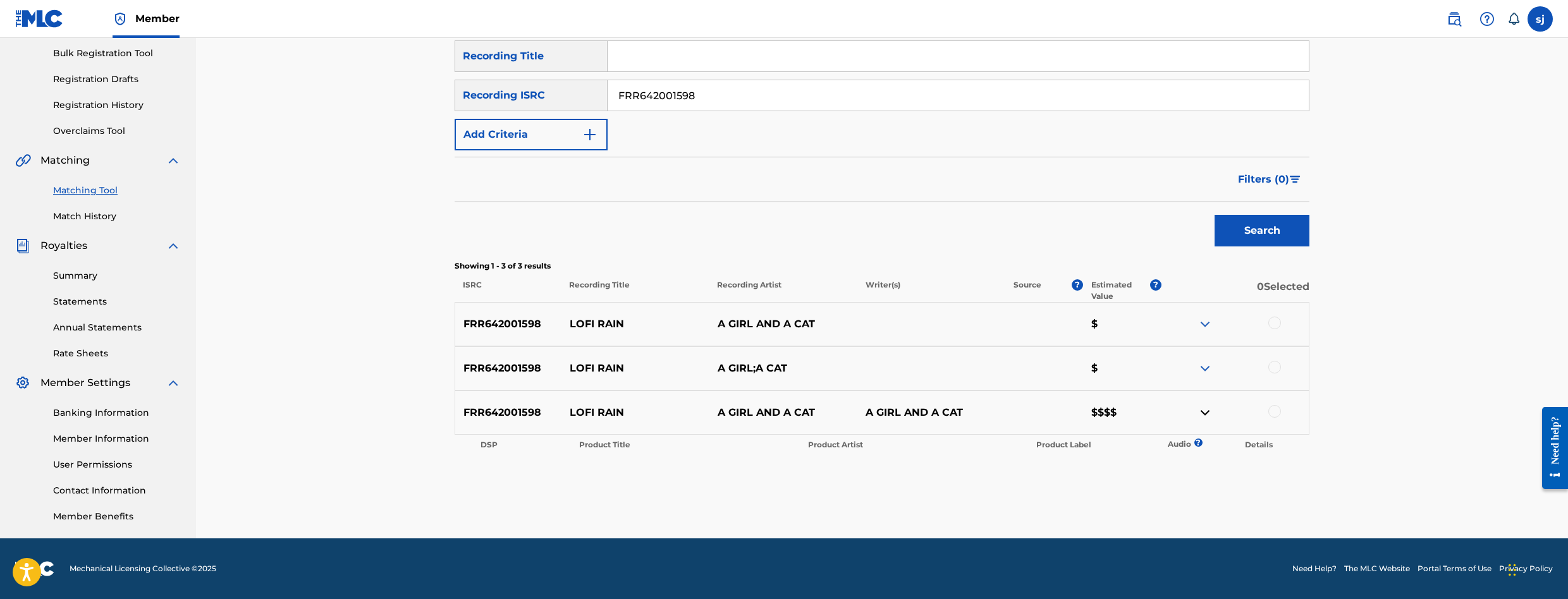
click at [1202, 436] on tr "DSP Product Title Product Artist Product Label Audio ? Details" at bounding box center [882, 445] width 818 height 17
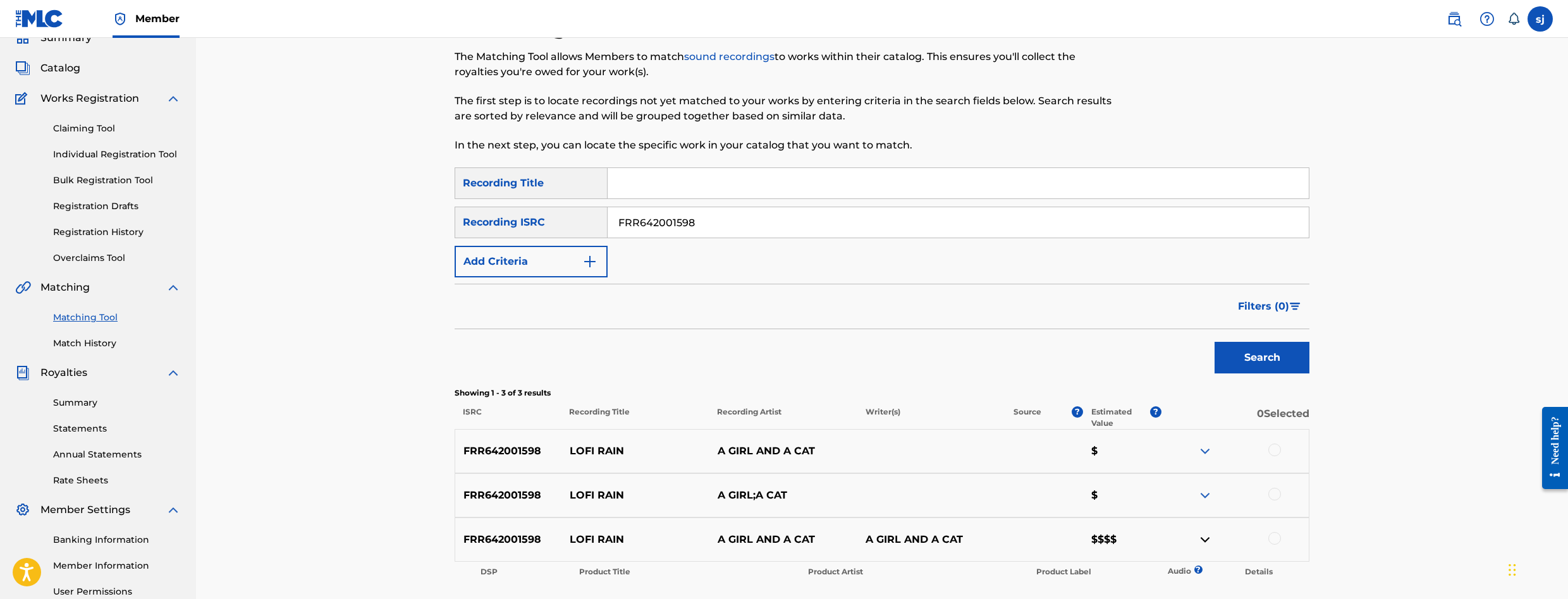
scroll to position [126, 0]
